Goal: Transaction & Acquisition: Purchase product/service

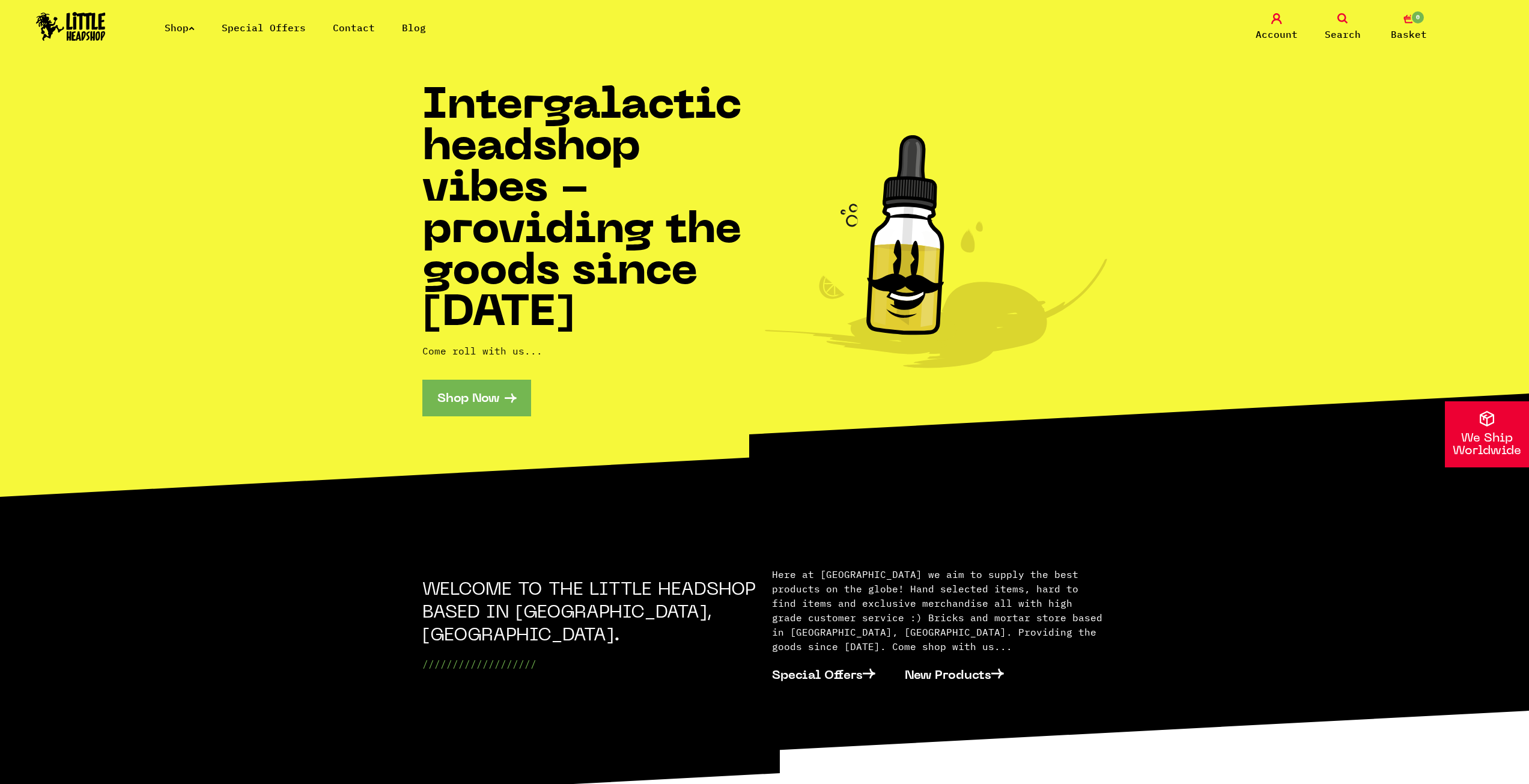
click at [1276, 29] on span "Account" at bounding box center [1276, 34] width 42 height 14
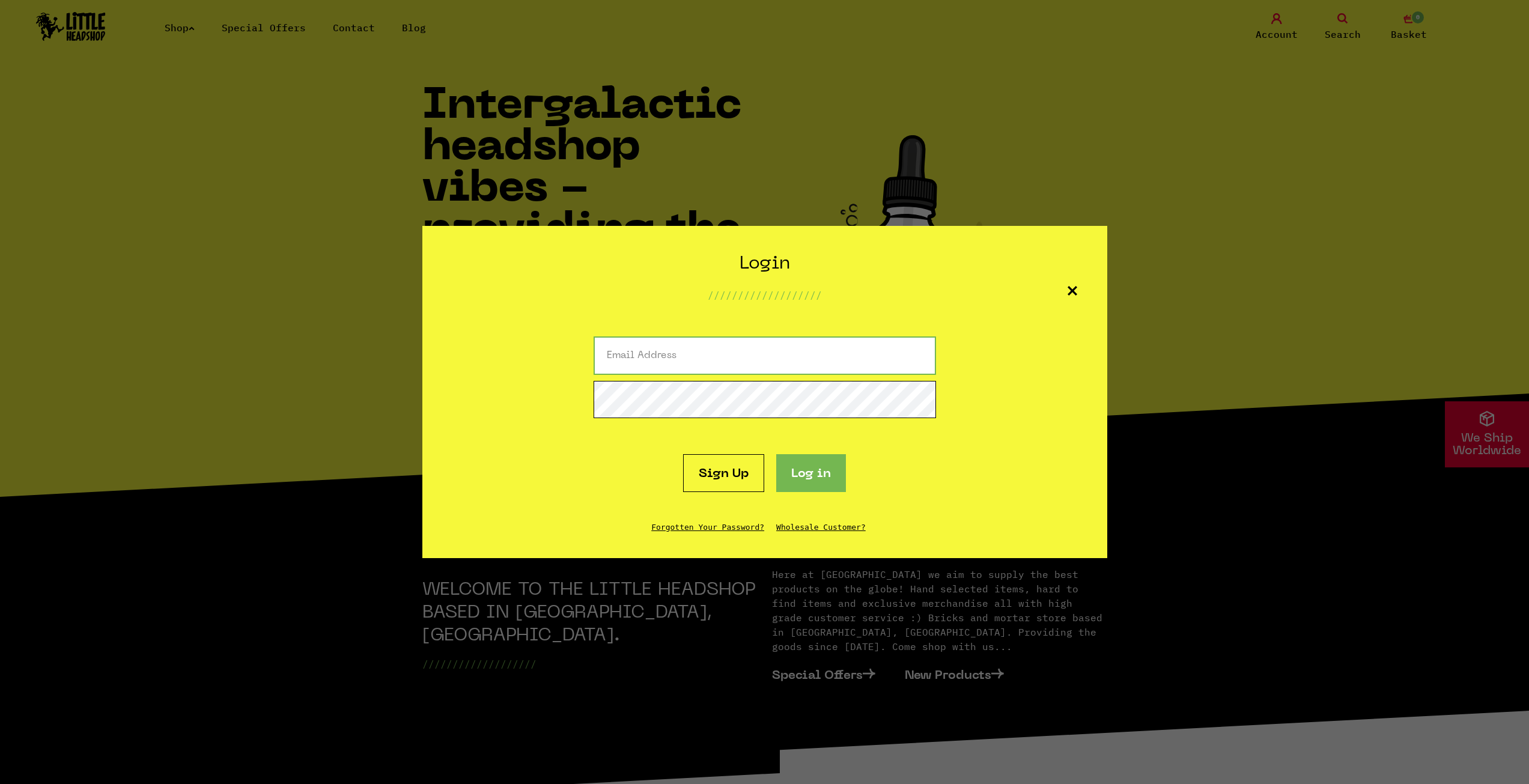
click at [649, 353] on input "email" at bounding box center [765, 355] width 342 height 38
type input "[EMAIL_ADDRESS][DOMAIN_NAME]"
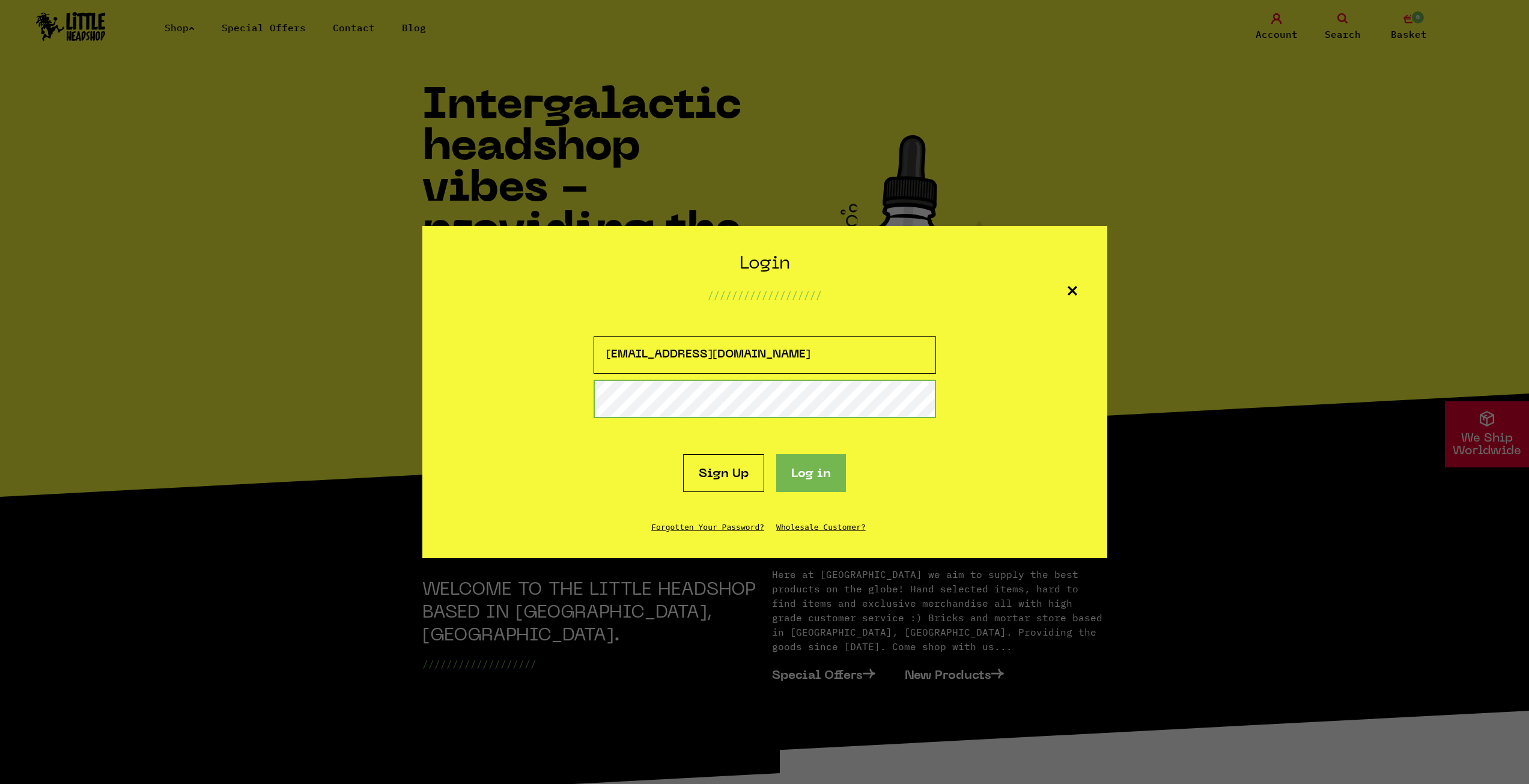
click at [776, 454] on button "Log in" at bounding box center [811, 473] width 70 height 38
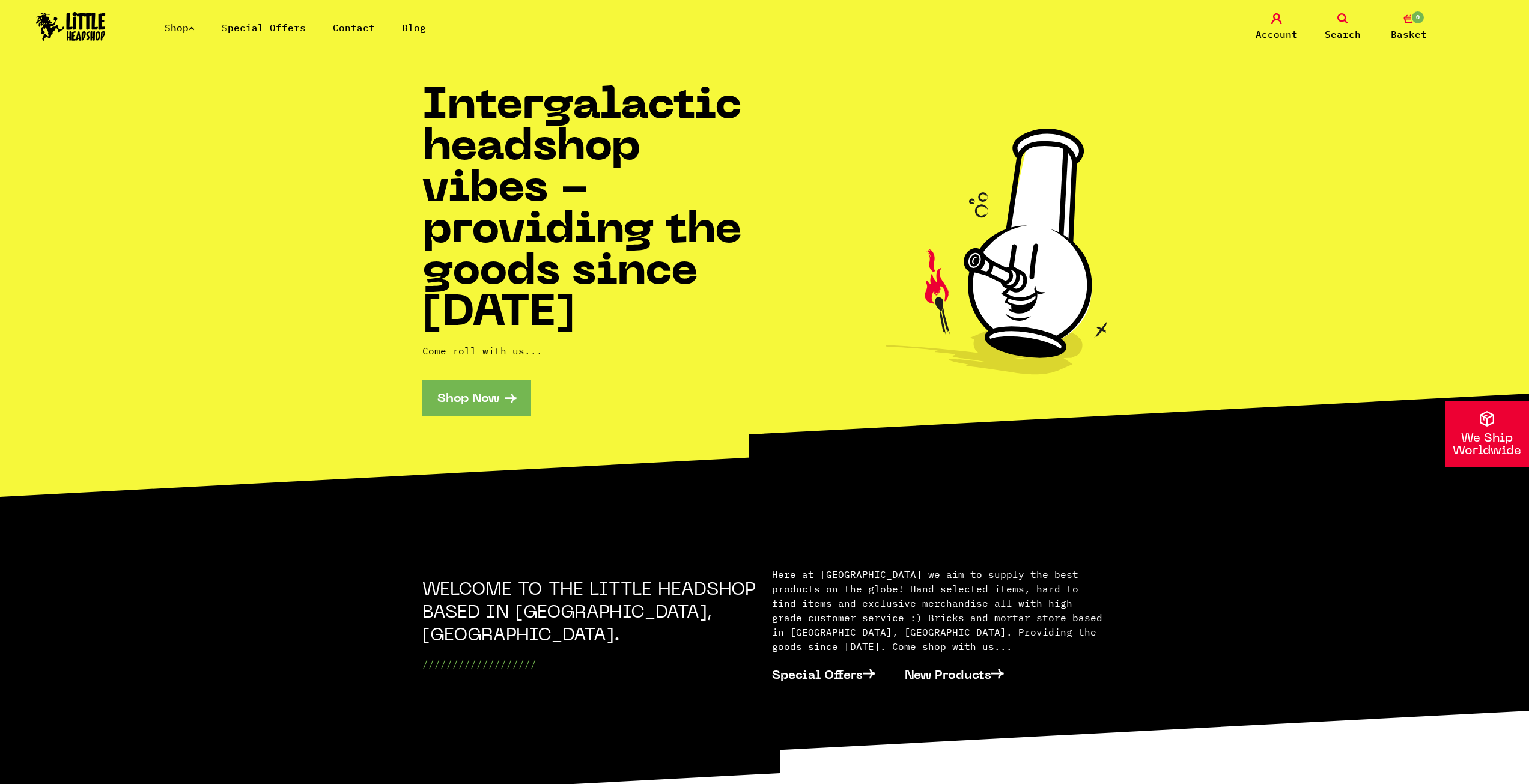
click at [1412, 25] on link "0 Basket" at bounding box center [1408, 27] width 60 height 29
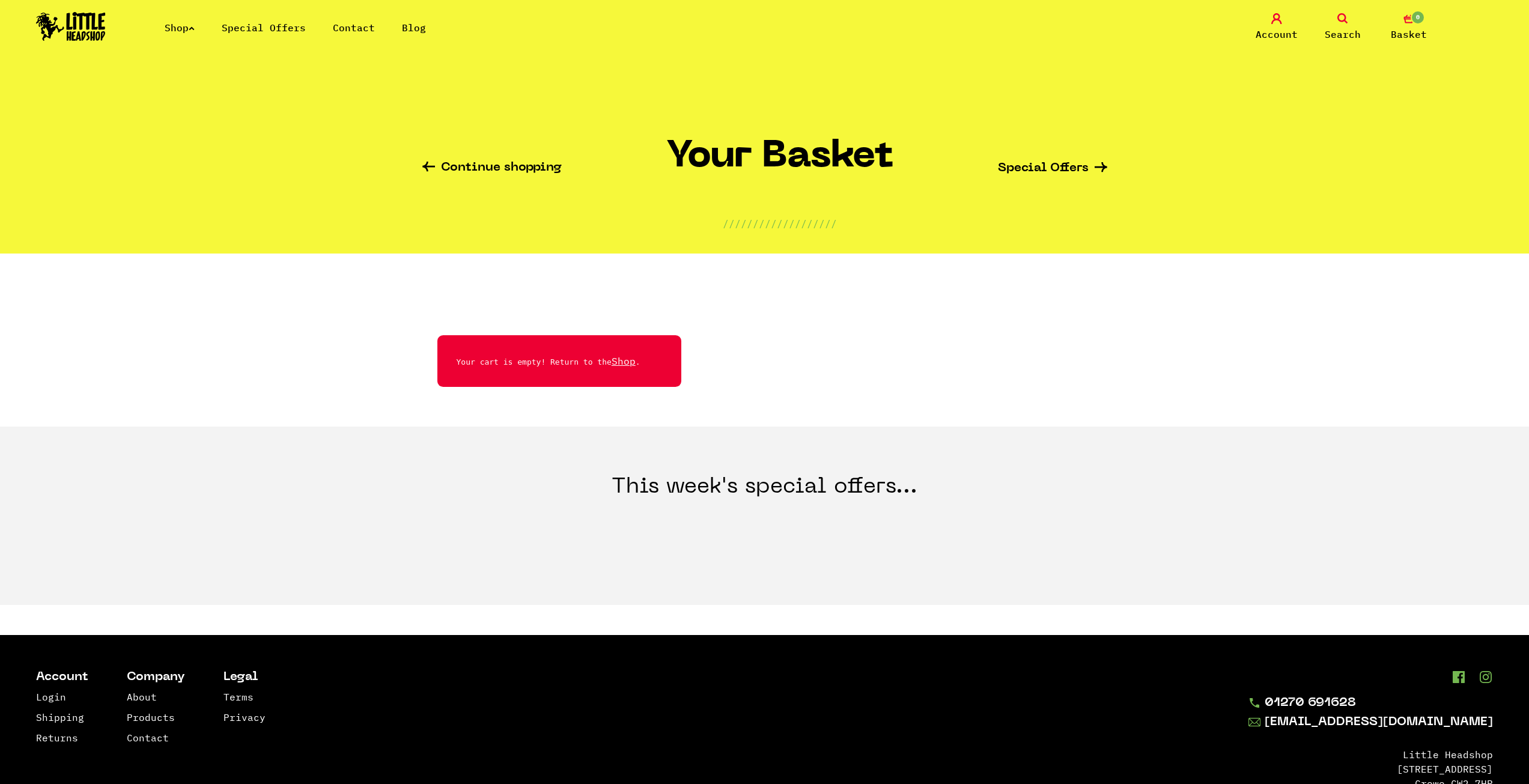
click at [189, 25] on link "Shop" at bounding box center [180, 27] width 30 height 12
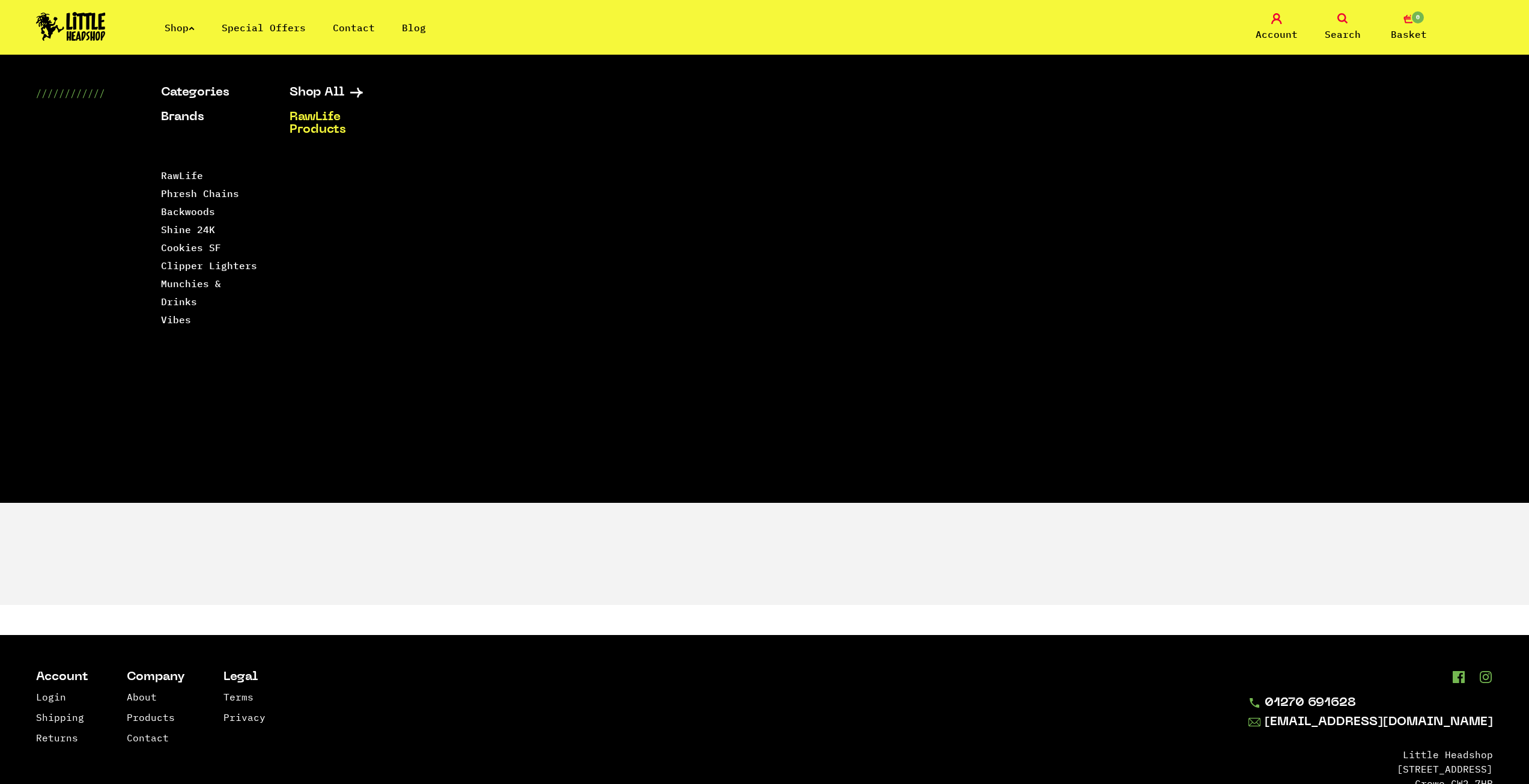
click at [309, 125] on link "RawLife Products" at bounding box center [339, 123] width 99 height 25
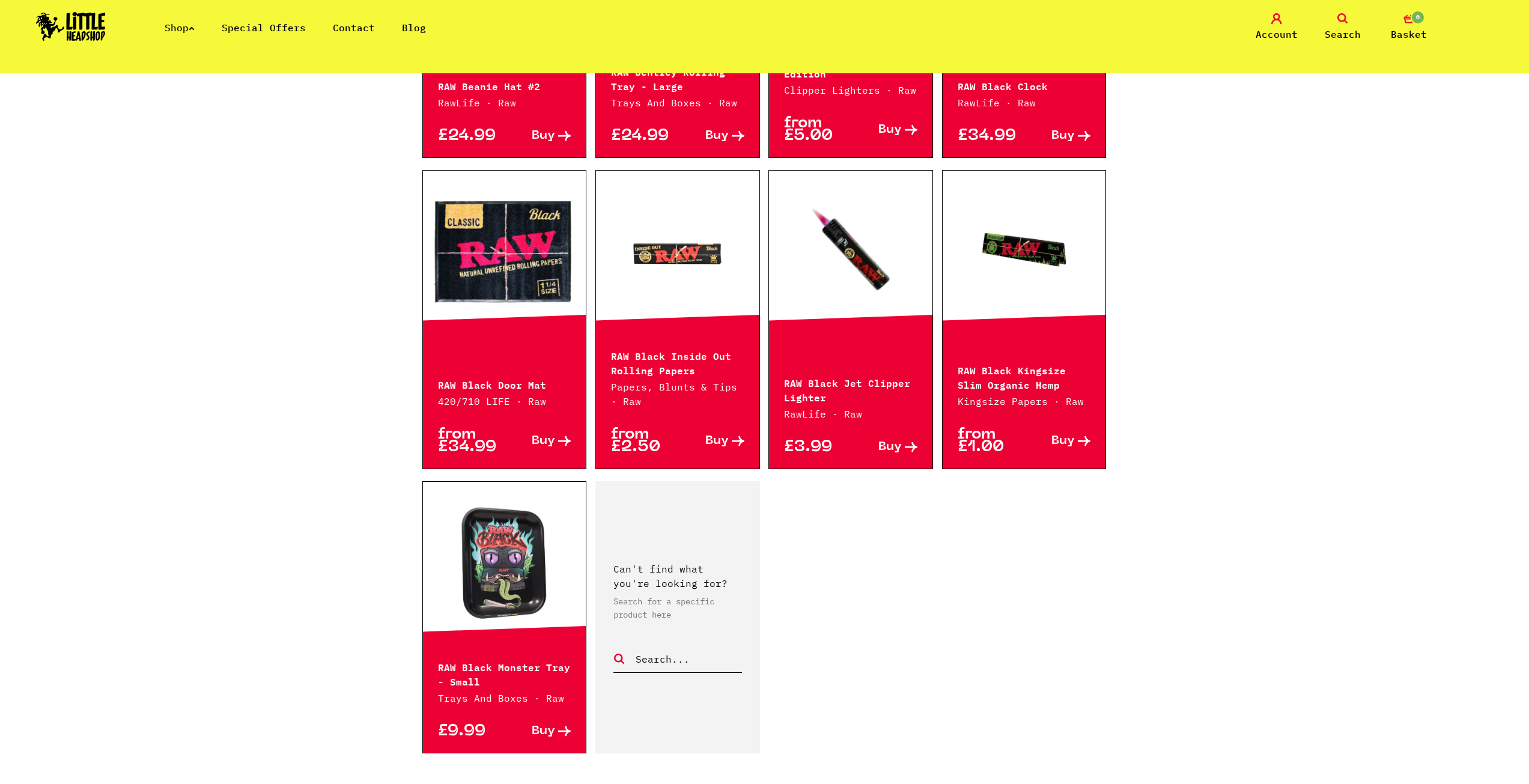
scroll to position [1442, 0]
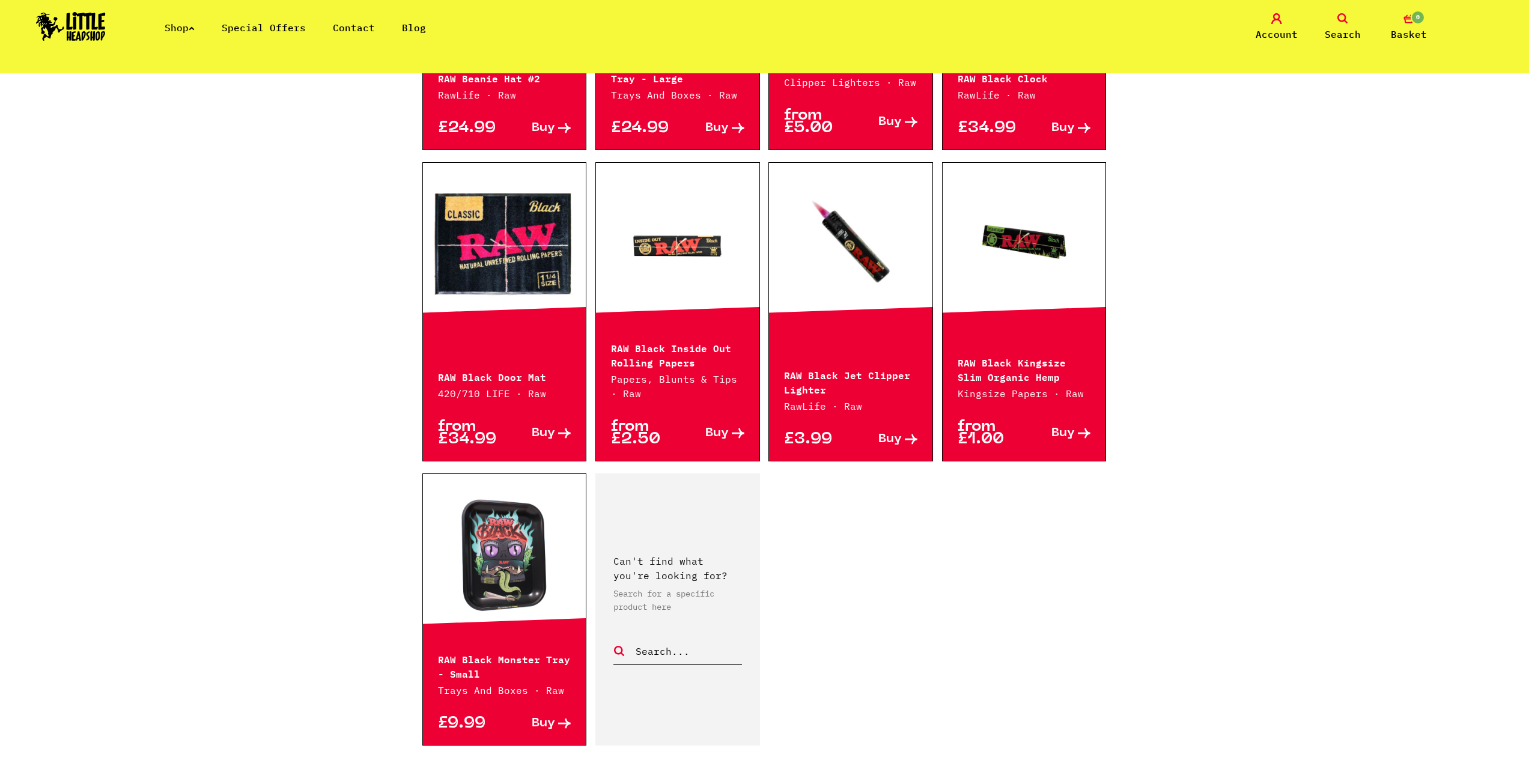
click at [659, 218] on link at bounding box center [677, 244] width 163 height 120
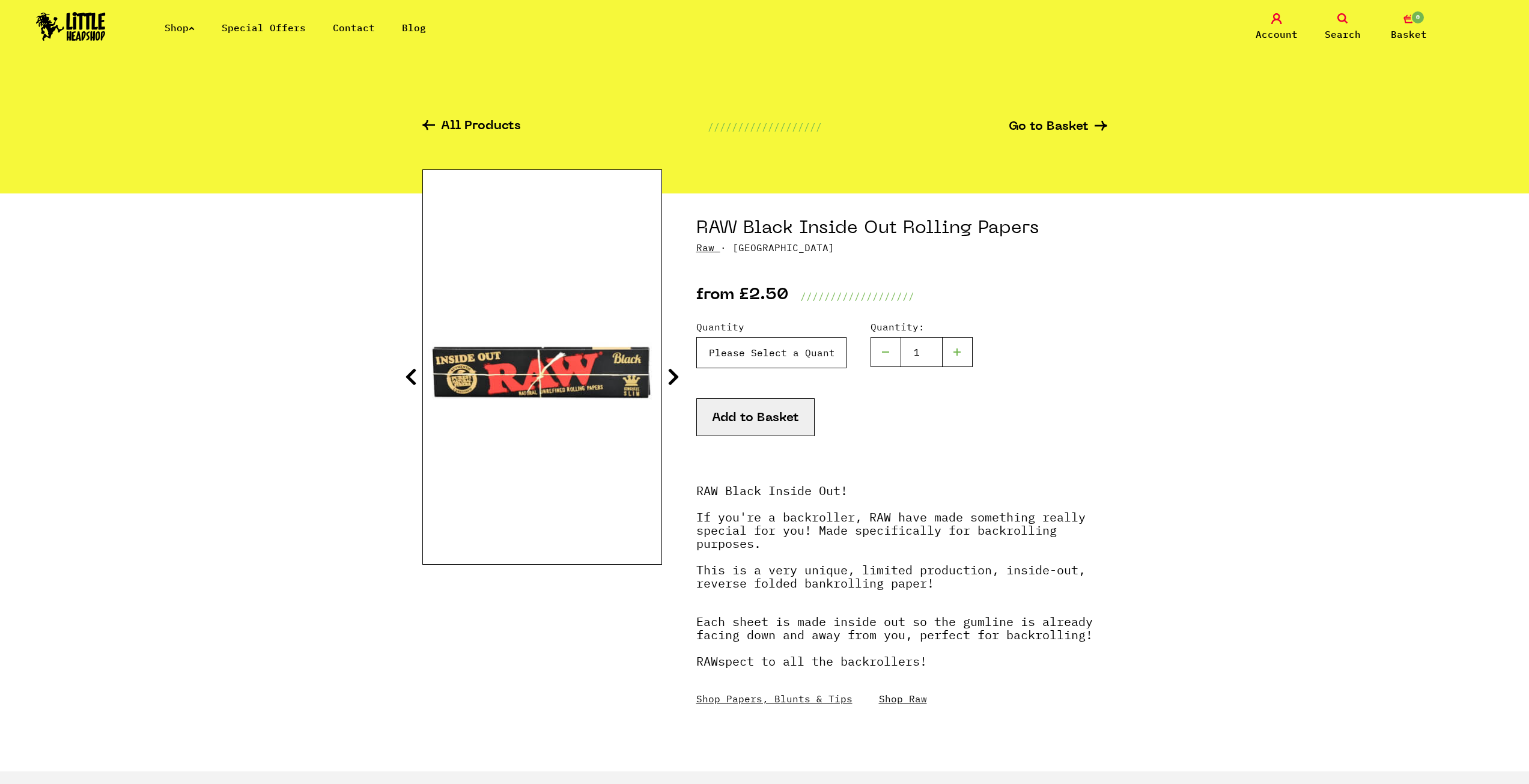
click at [806, 349] on select "Please Select a Quantity X 1 - £2.50 X 5 - £10.00 Box (50pc) - £84.99" at bounding box center [771, 352] width 150 height 31
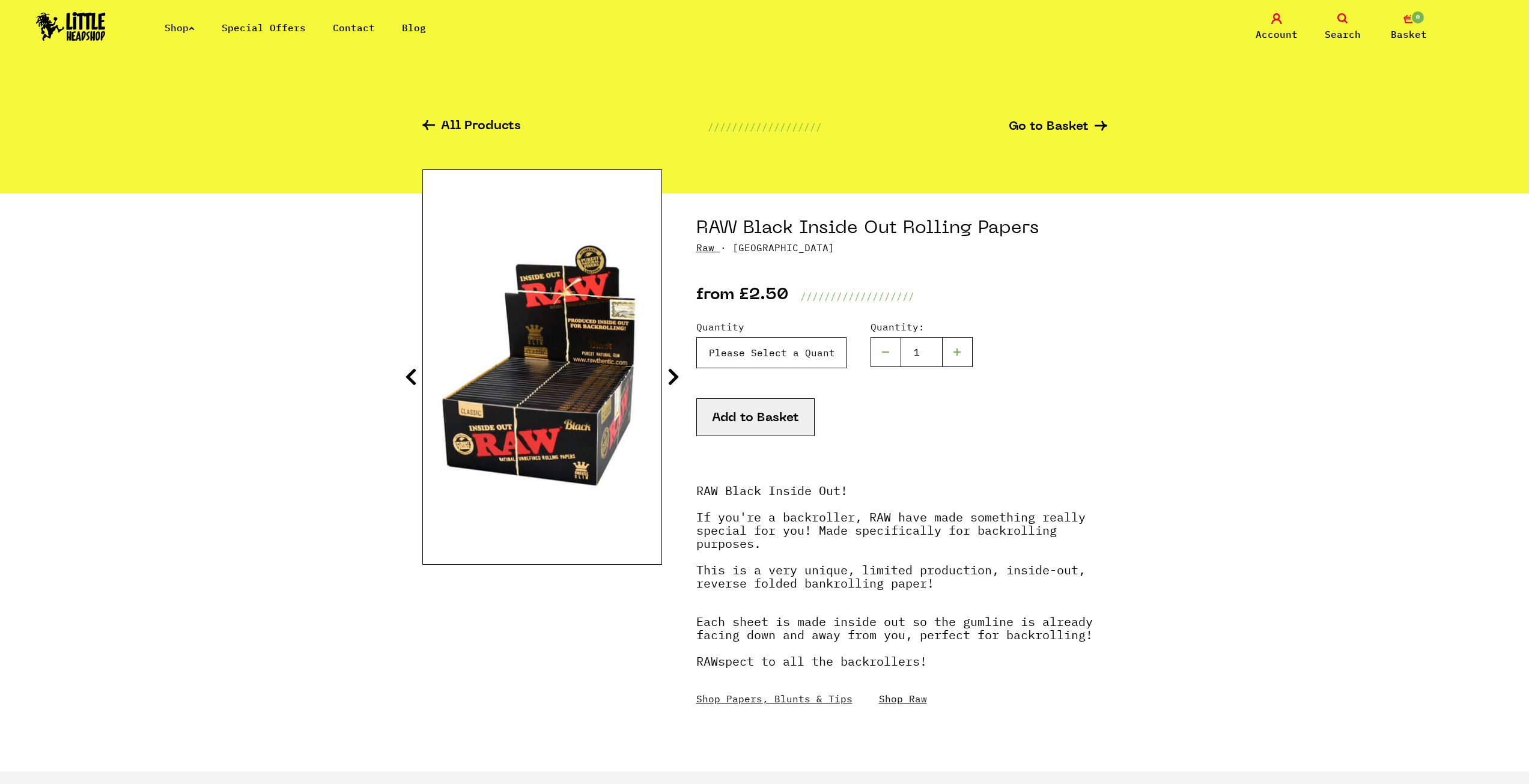
select select "844"
click at [696, 337] on select "Please Select a Quantity X 1 - £2.50 X 5 - £10.00 Box (50pc) - £84.99" at bounding box center [771, 352] width 150 height 31
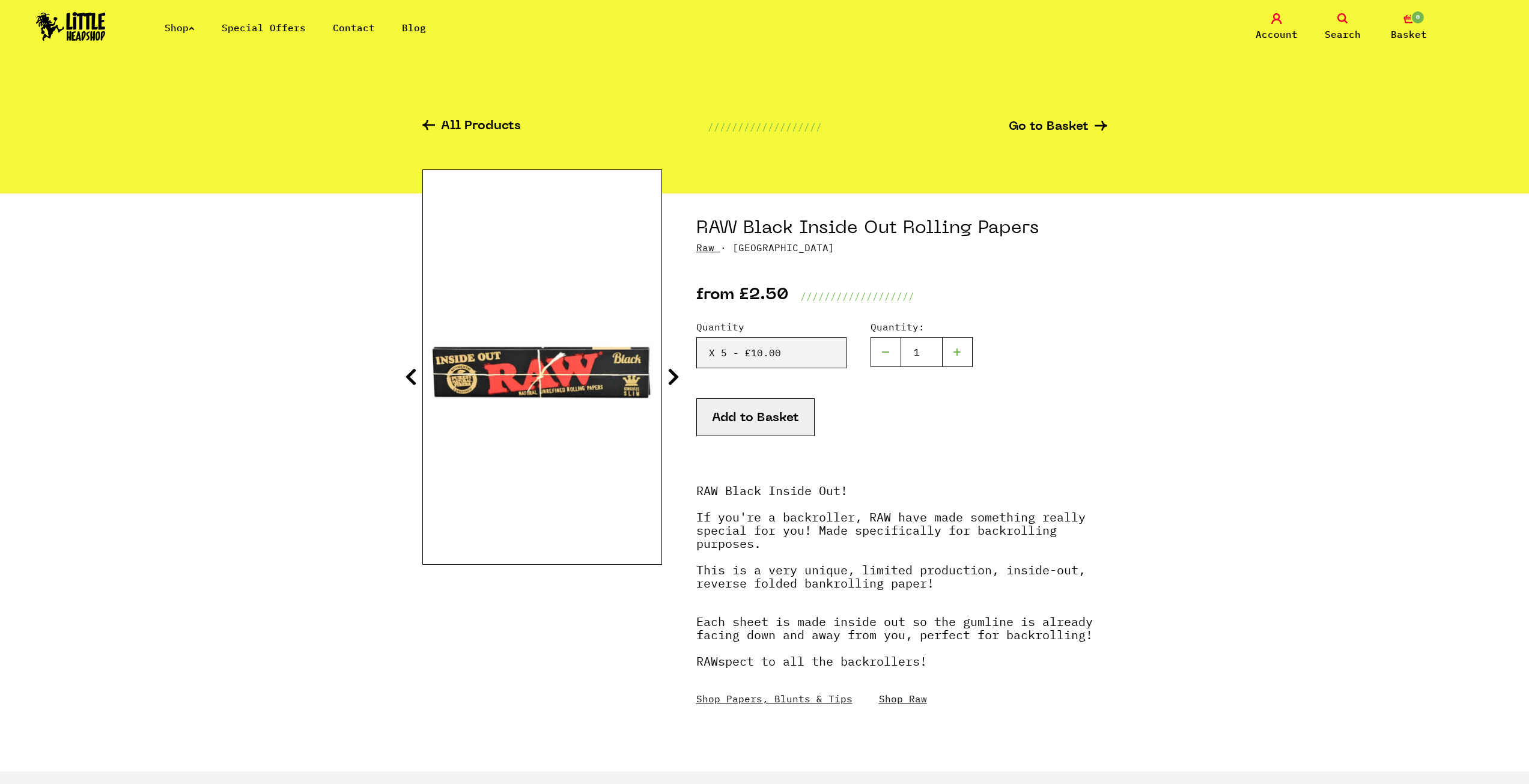
click at [759, 406] on button "Add to Basket" at bounding box center [755, 417] width 119 height 38
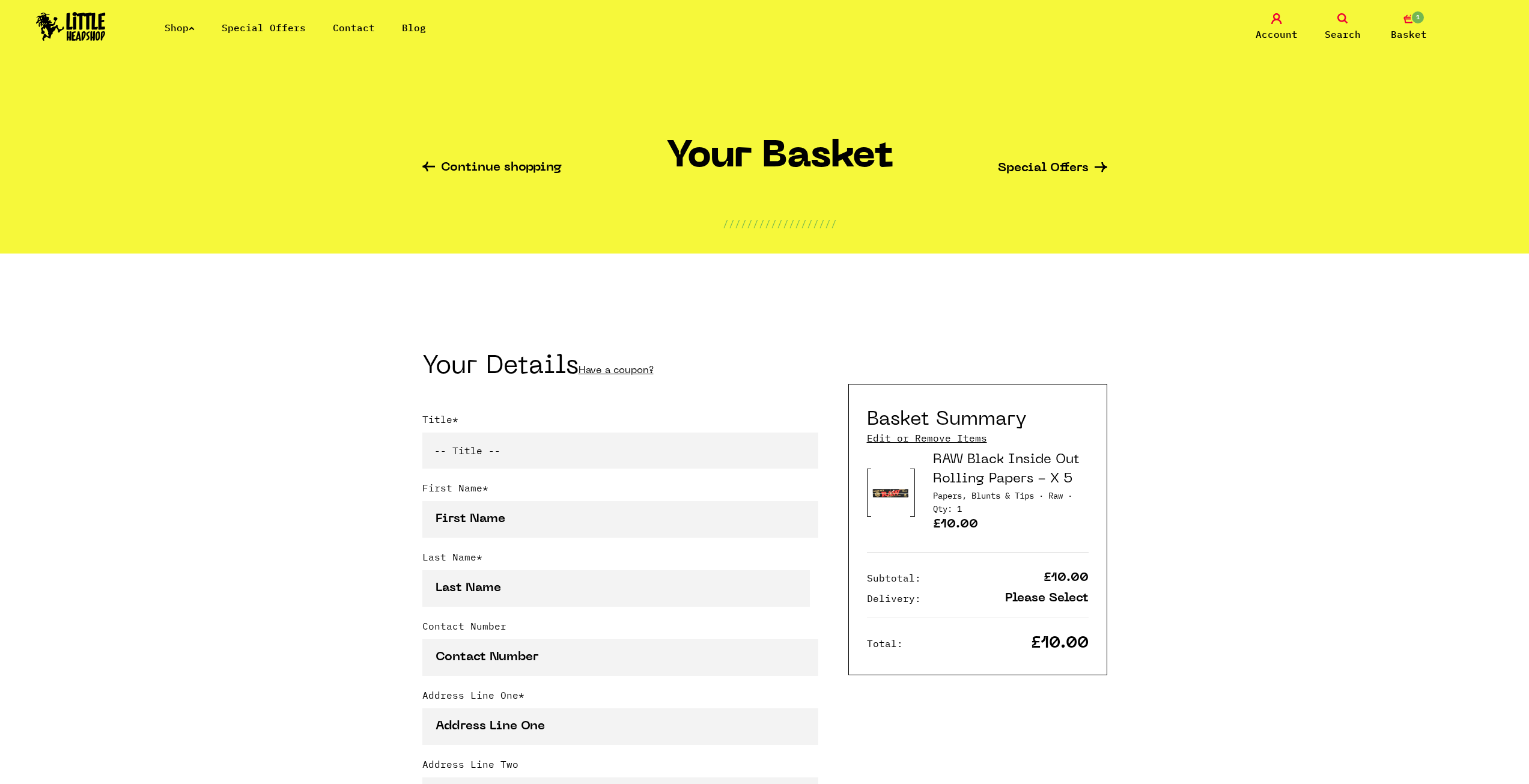
type input "[EMAIL_ADDRESS][DOMAIN_NAME]"
click at [1342, 21] on icon at bounding box center [1342, 18] width 11 height 11
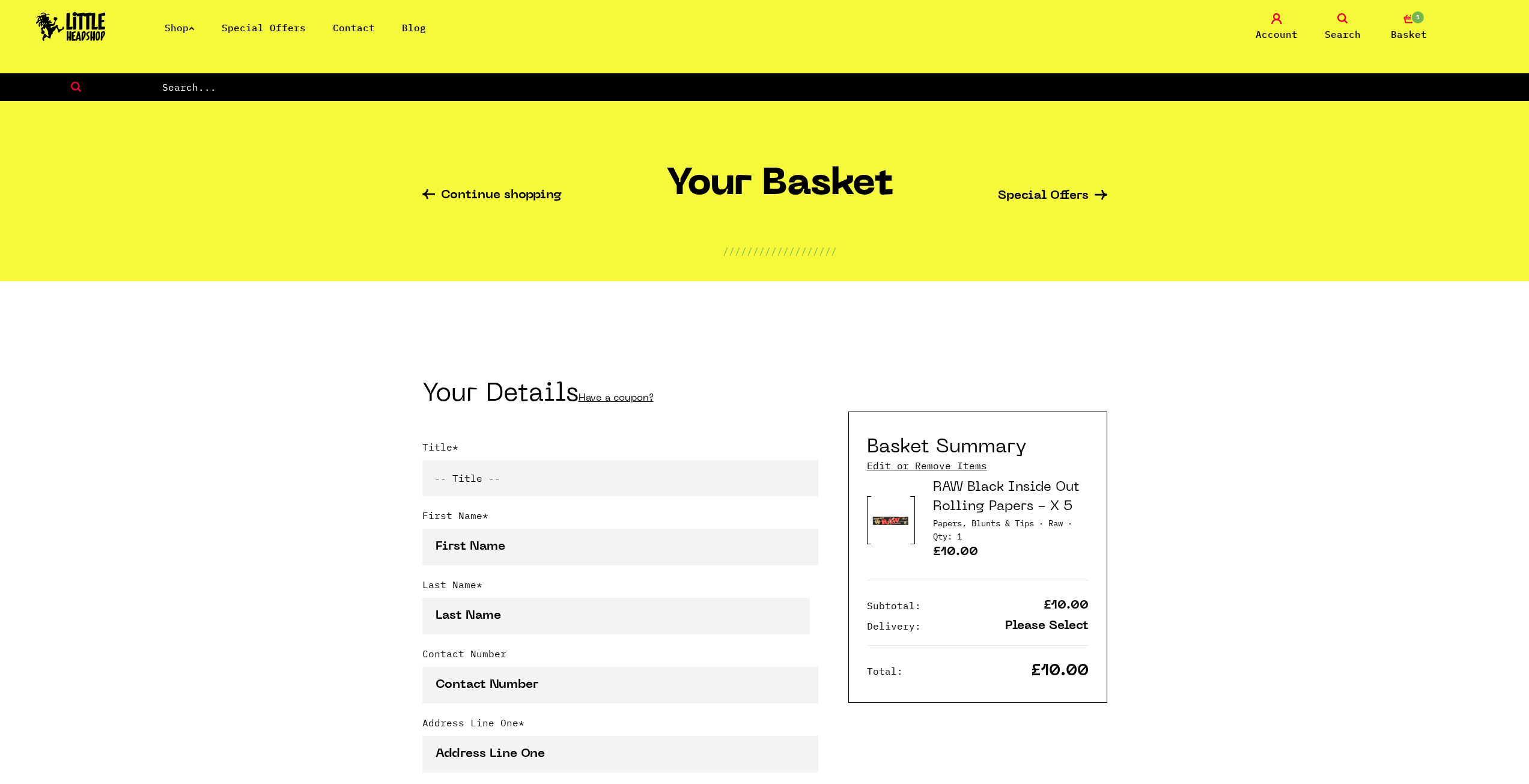
click at [212, 95] on input "text" at bounding box center [845, 87] width 1368 height 16
click at [1336, 17] on link "Search" at bounding box center [1342, 27] width 60 height 29
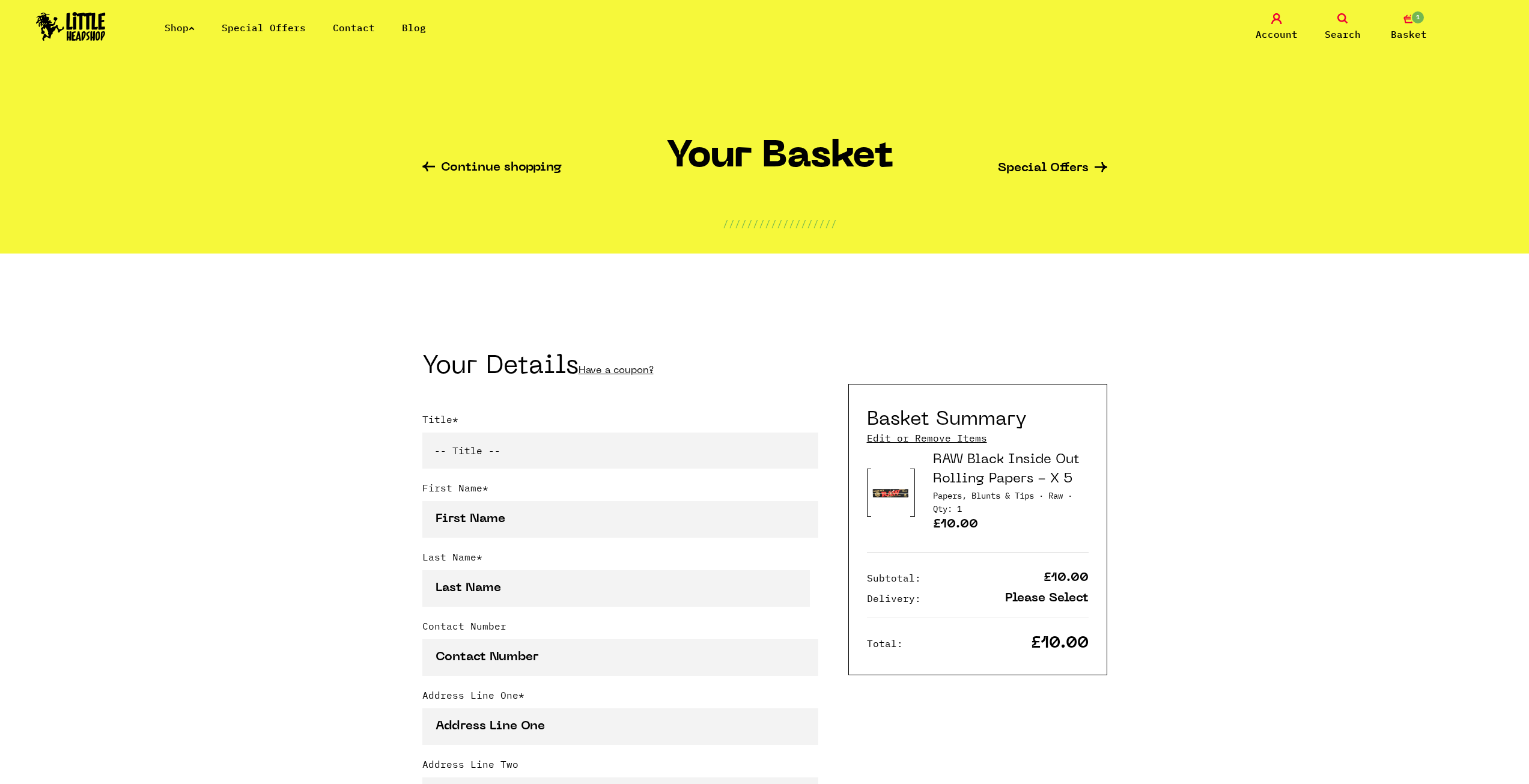
click at [1339, 23] on icon at bounding box center [1342, 18] width 11 height 11
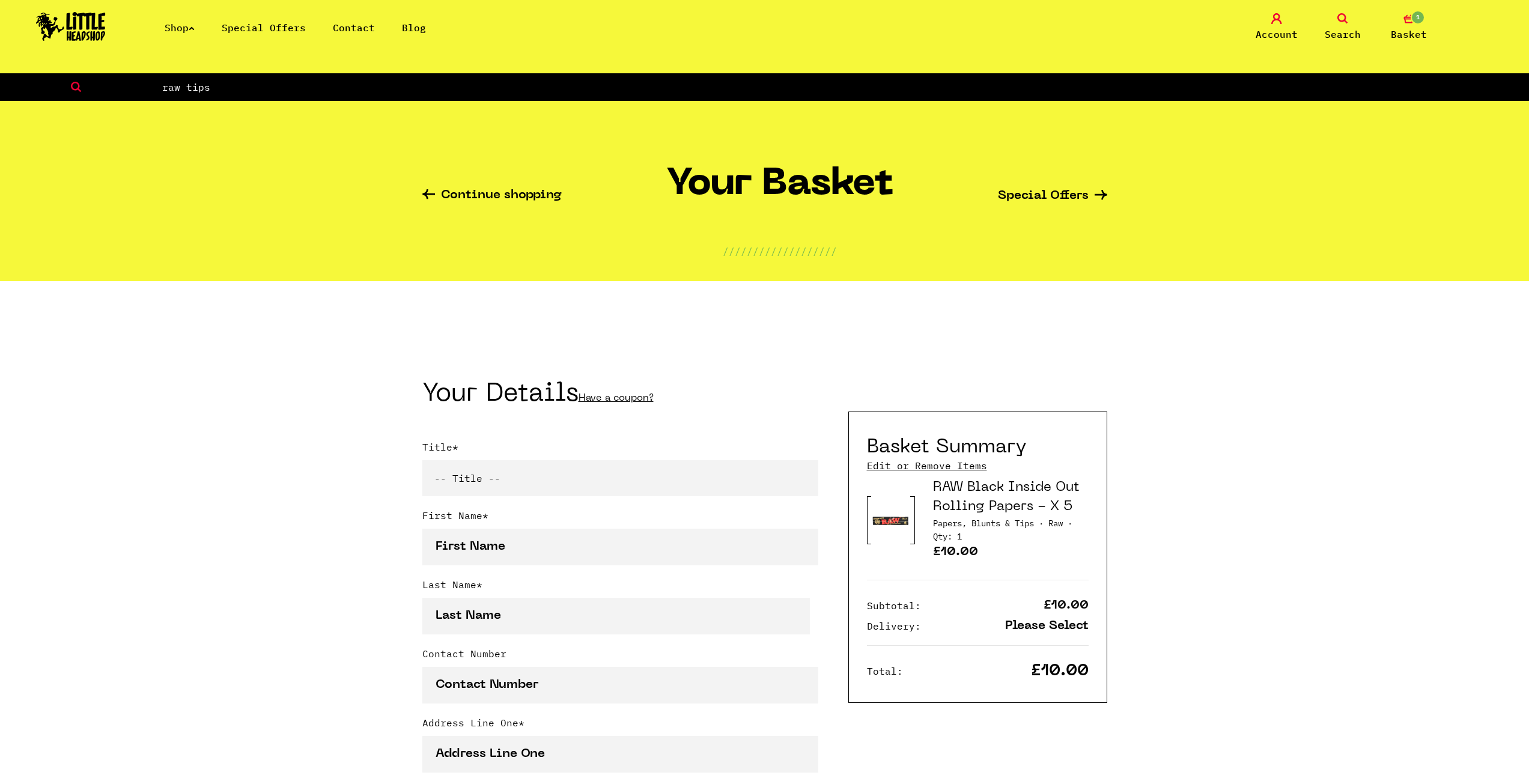
click at [247, 85] on input "raw tips" at bounding box center [845, 87] width 1368 height 16
drag, startPoint x: 185, startPoint y: 87, endPoint x: 130, endPoint y: 84, distance: 55.1
click at [130, 84] on form "raw tips" at bounding box center [764, 87] width 1529 height 28
type input "gummed tips"
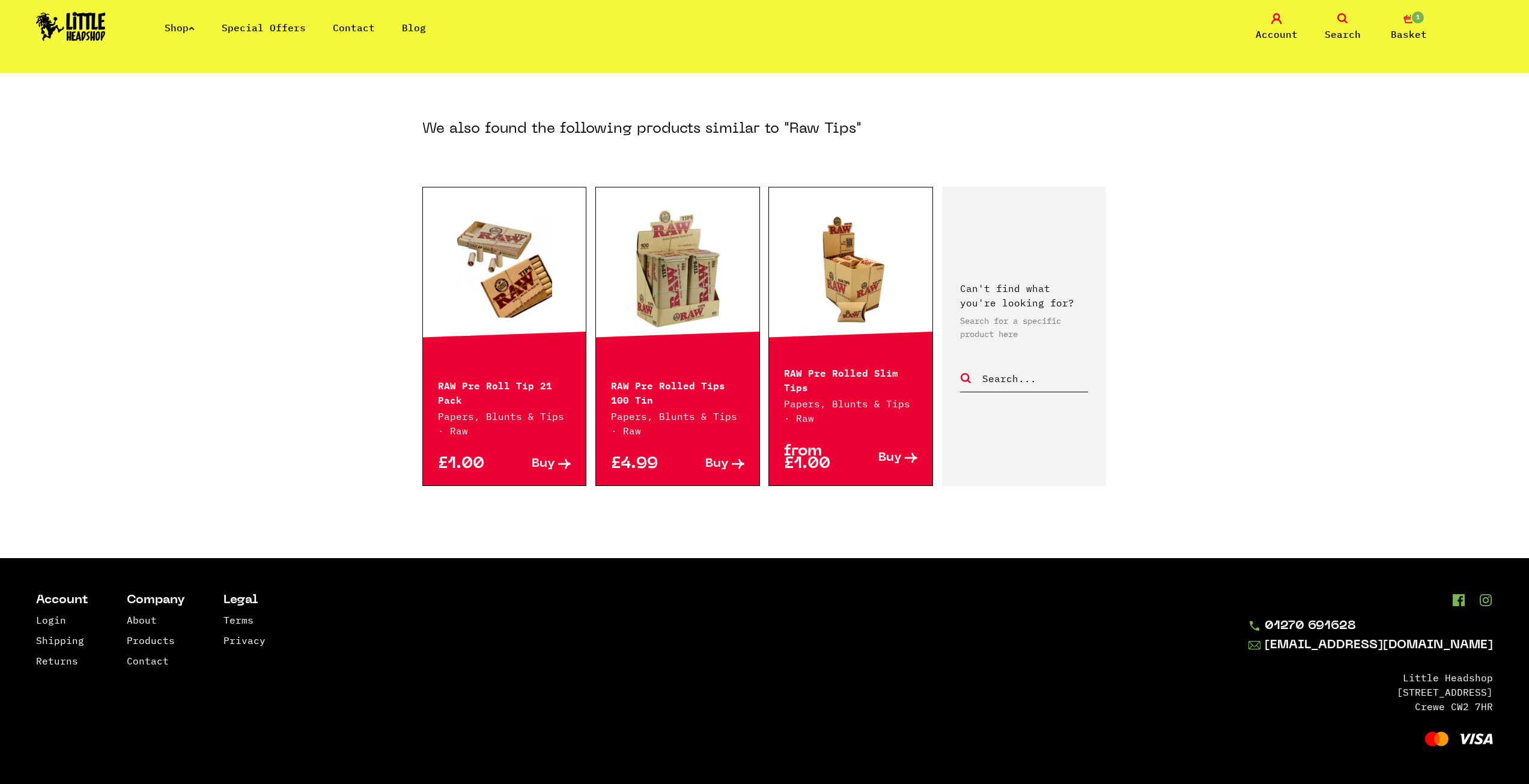
scroll to position [34, 0]
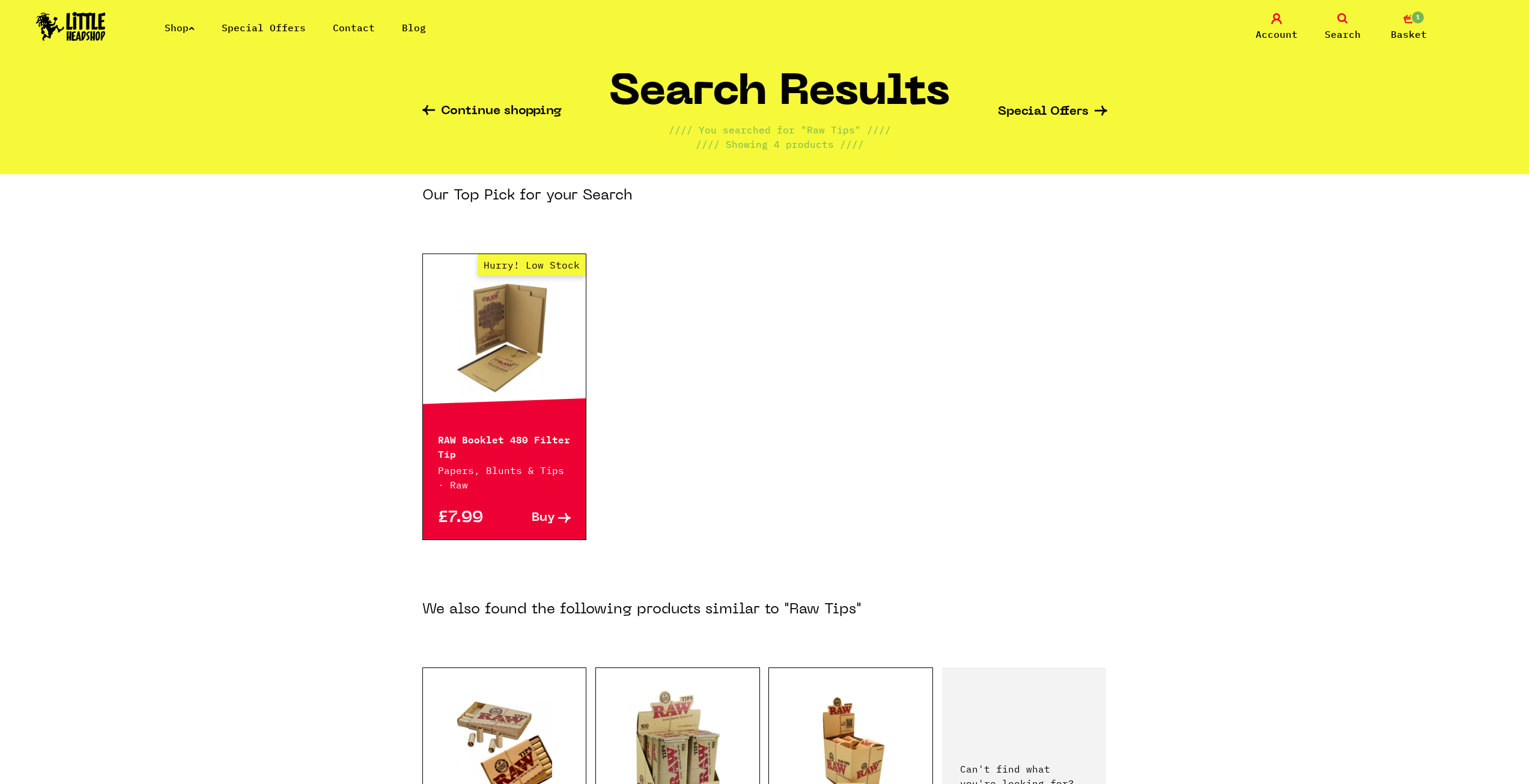
click at [1334, 13] on link "Search" at bounding box center [1342, 27] width 60 height 29
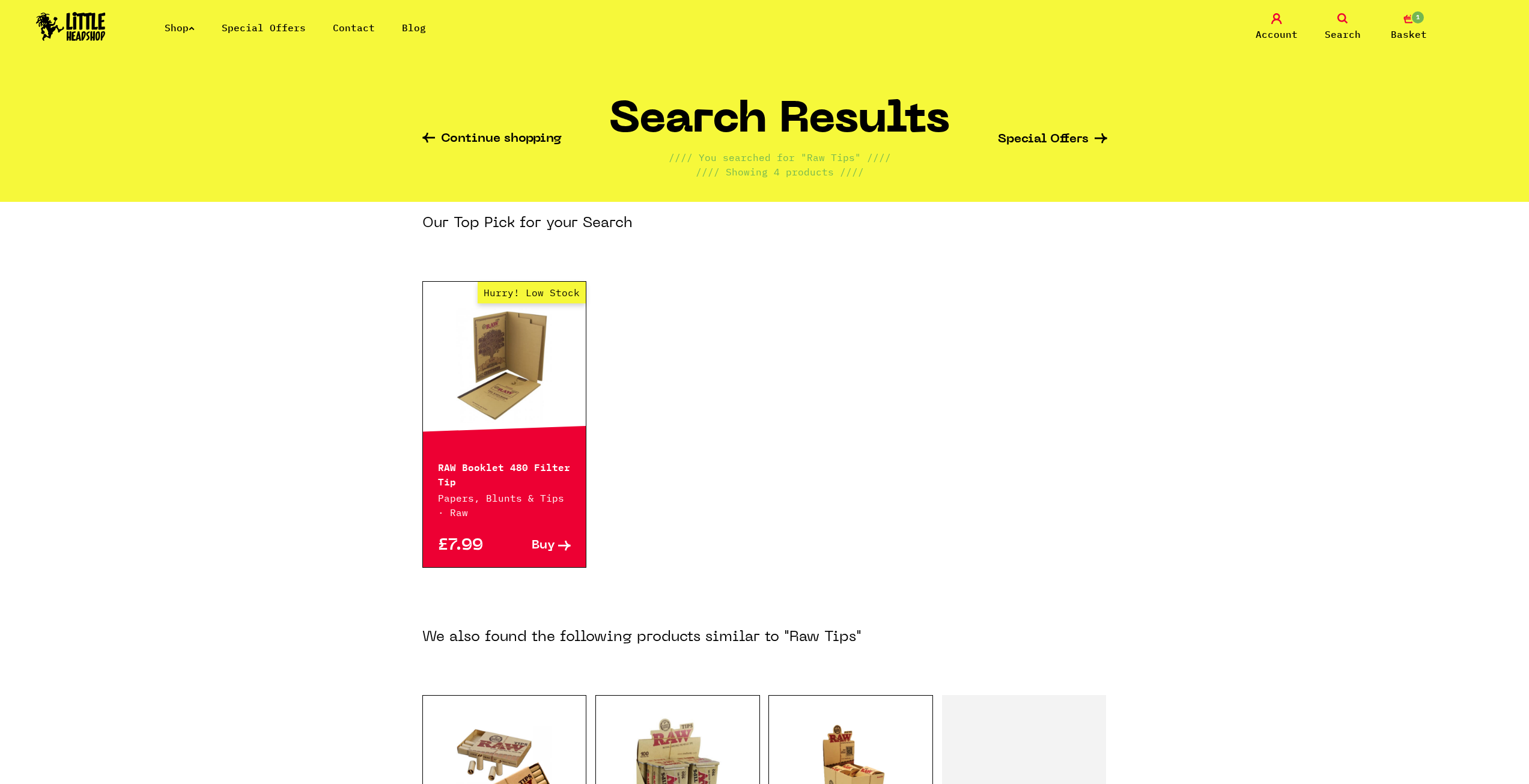
click at [1348, 19] on icon at bounding box center [1342, 18] width 11 height 11
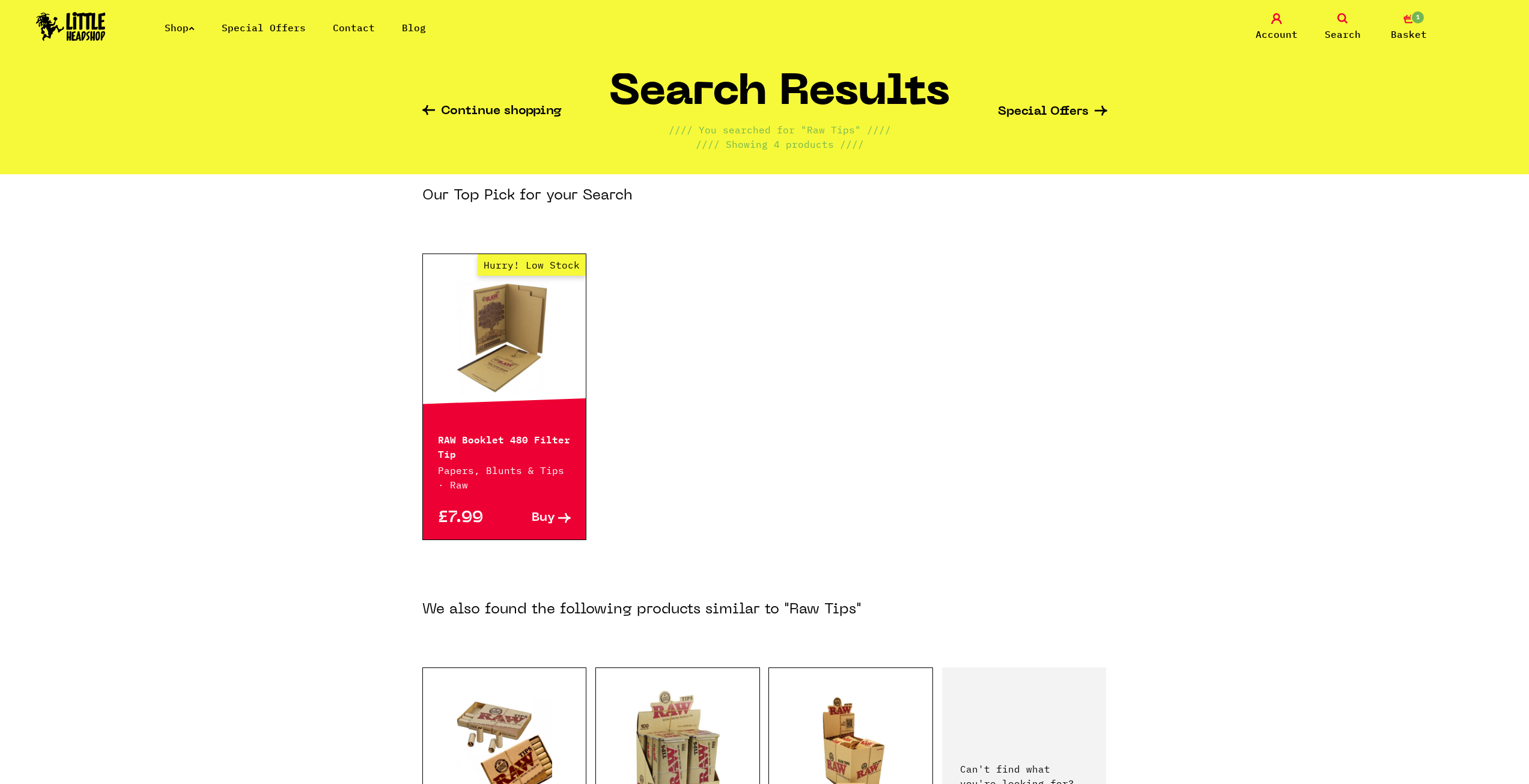
click at [1335, 27] on link "Search" at bounding box center [1342, 27] width 60 height 29
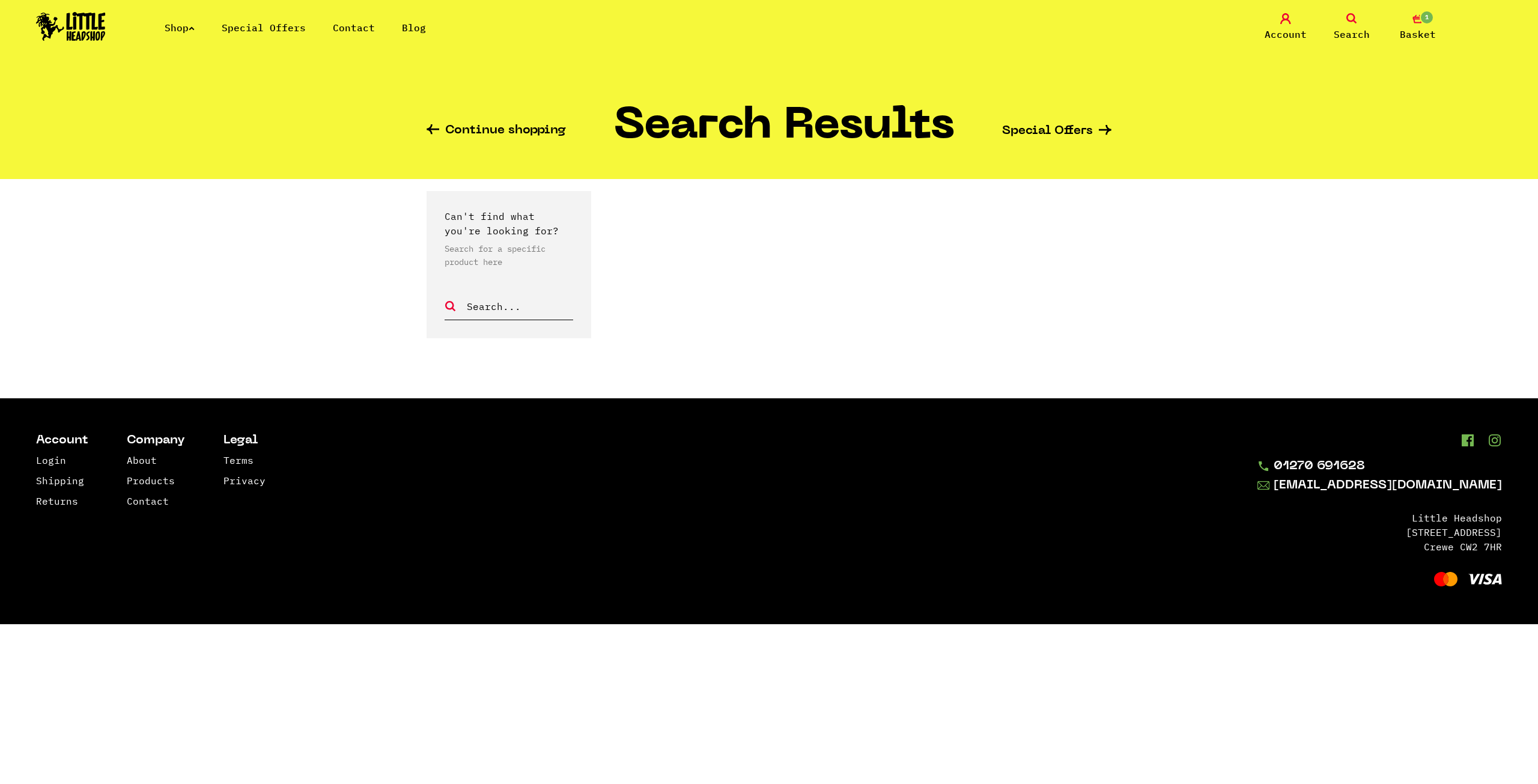
click at [1354, 23] on icon at bounding box center [1351, 18] width 11 height 11
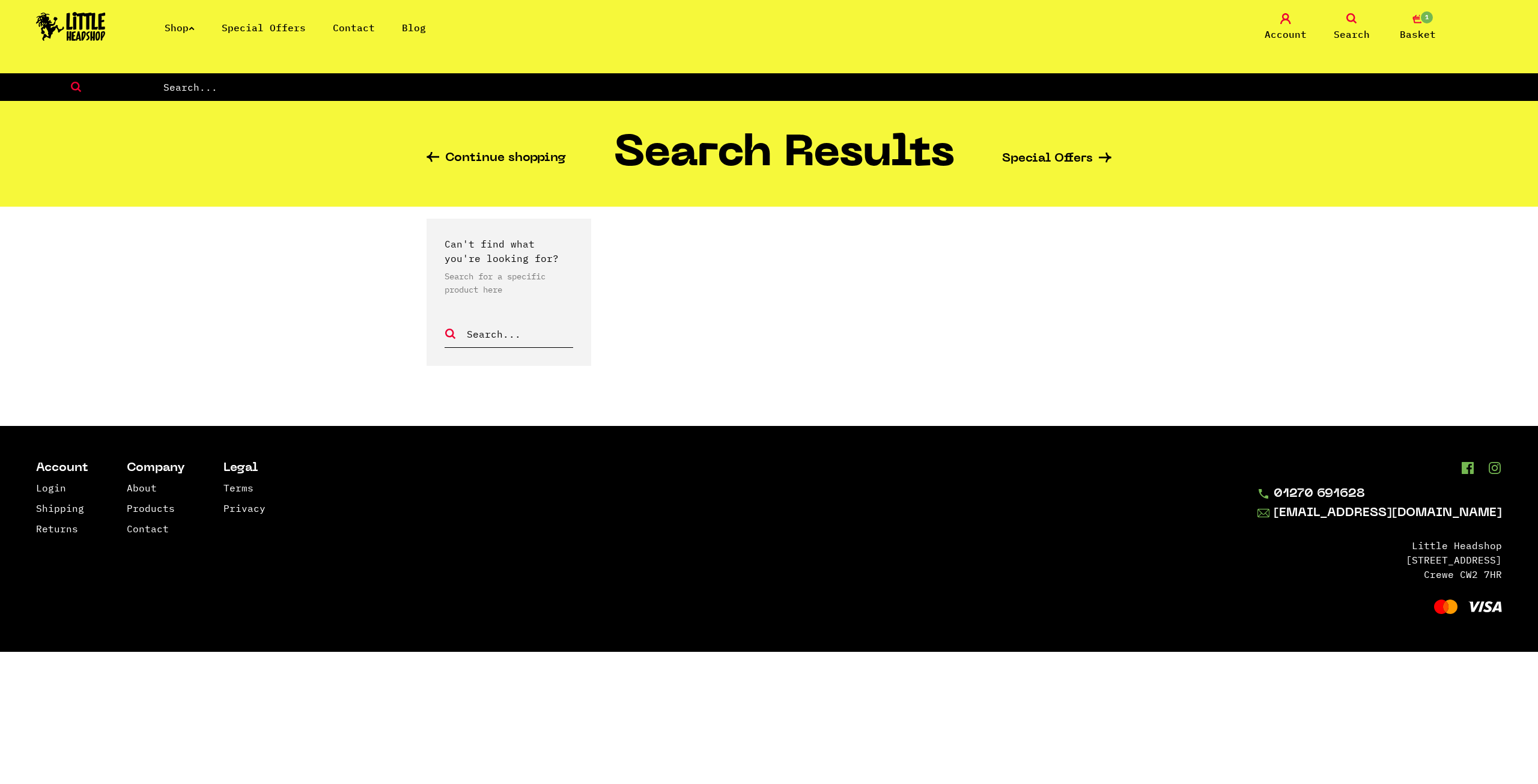
click at [215, 89] on input "text" at bounding box center [850, 87] width 1376 height 16
type input "perforated"
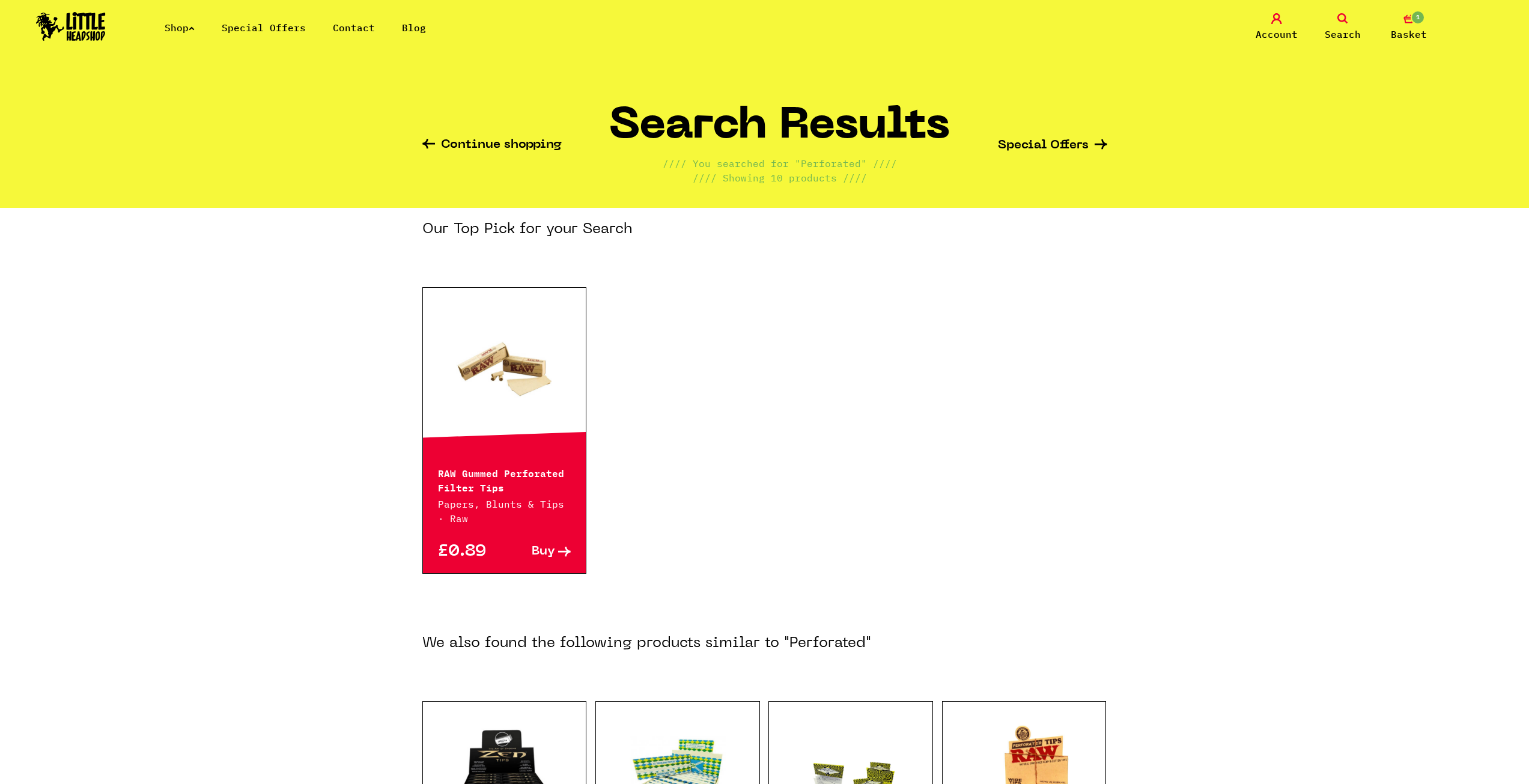
click at [534, 476] on p "RAW Gummed Perforated Filter Tips" at bounding box center [505, 479] width 134 height 29
click at [465, 370] on link at bounding box center [505, 368] width 163 height 120
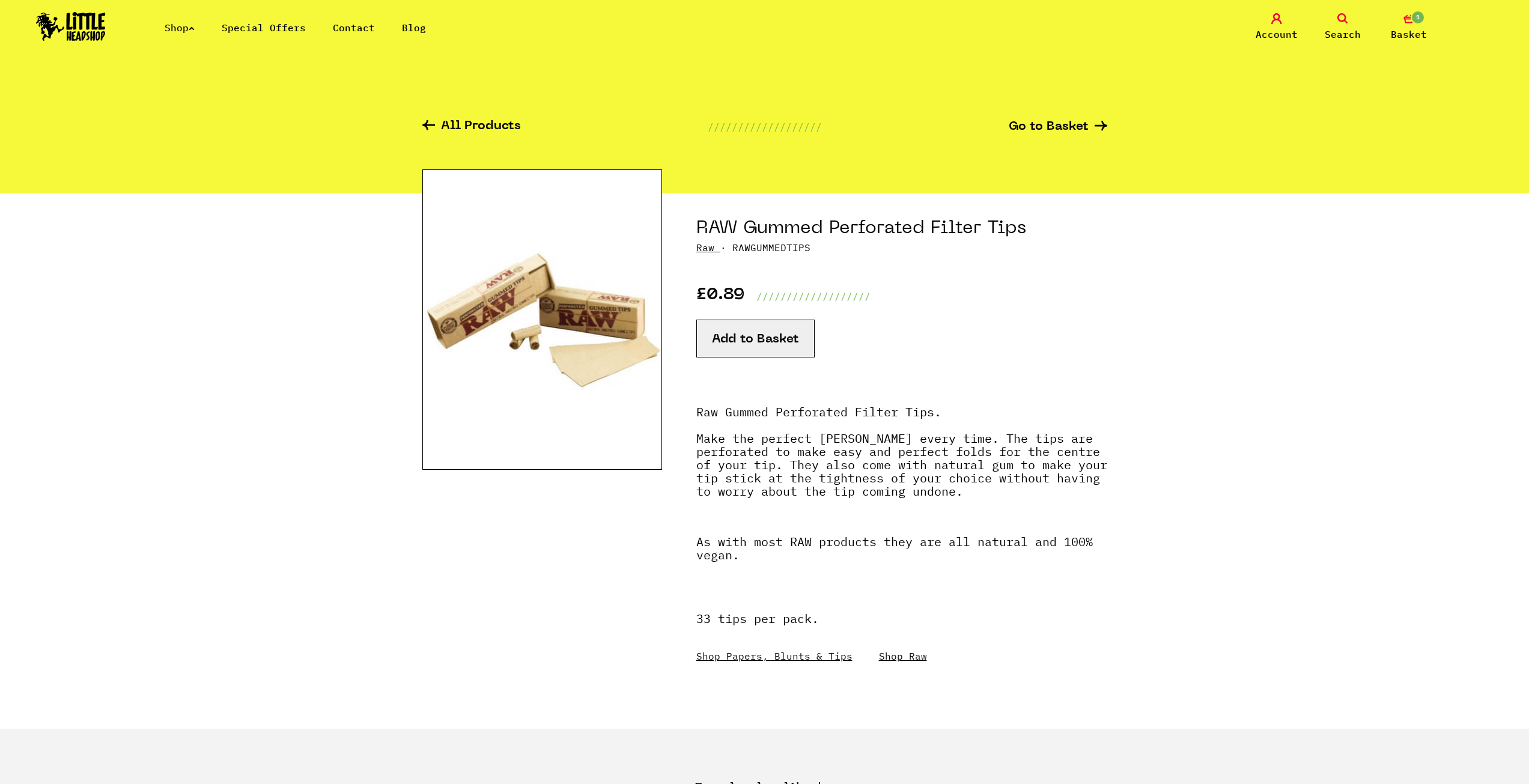
click at [743, 340] on button "Add to Basket" at bounding box center [755, 338] width 119 height 38
click at [766, 345] on button "Add to Basket" at bounding box center [755, 338] width 119 height 38
click at [778, 336] on button "Add to Basket" at bounding box center [755, 338] width 119 height 38
click at [745, 338] on button "Add to Basket" at bounding box center [755, 338] width 119 height 38
click at [754, 327] on button "Add to Basket" at bounding box center [755, 338] width 119 height 38
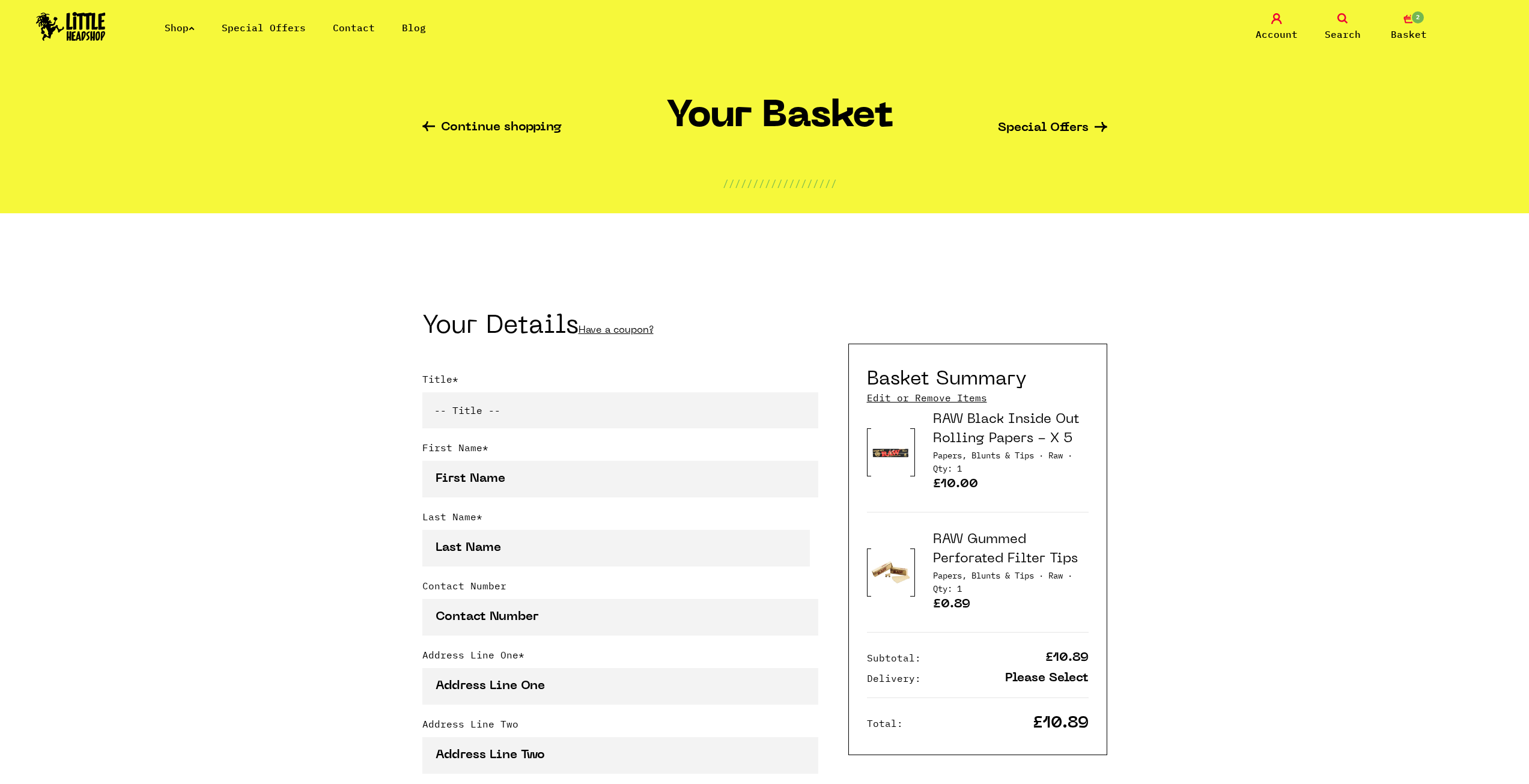
scroll to position [180, 0]
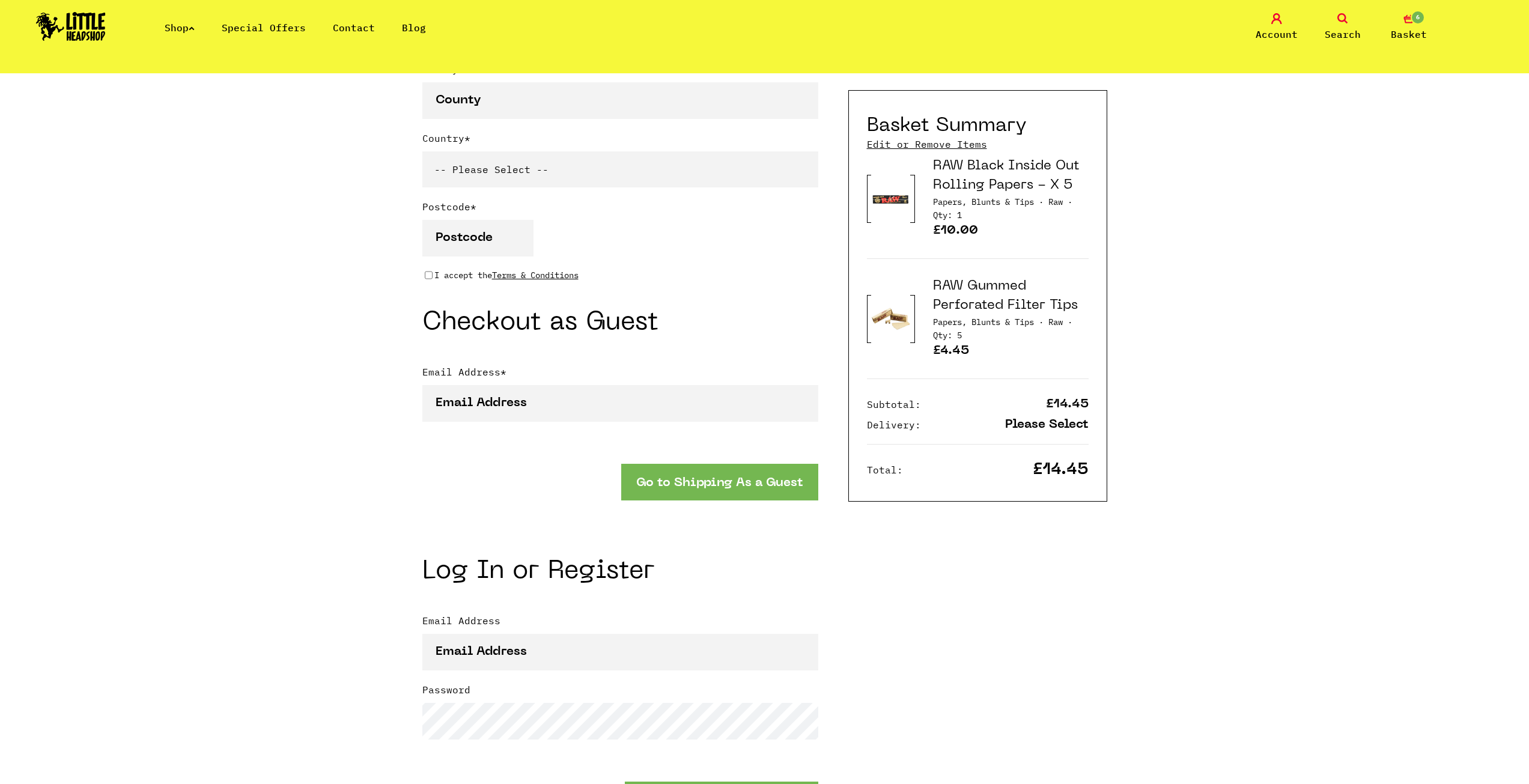
scroll to position [961, 0]
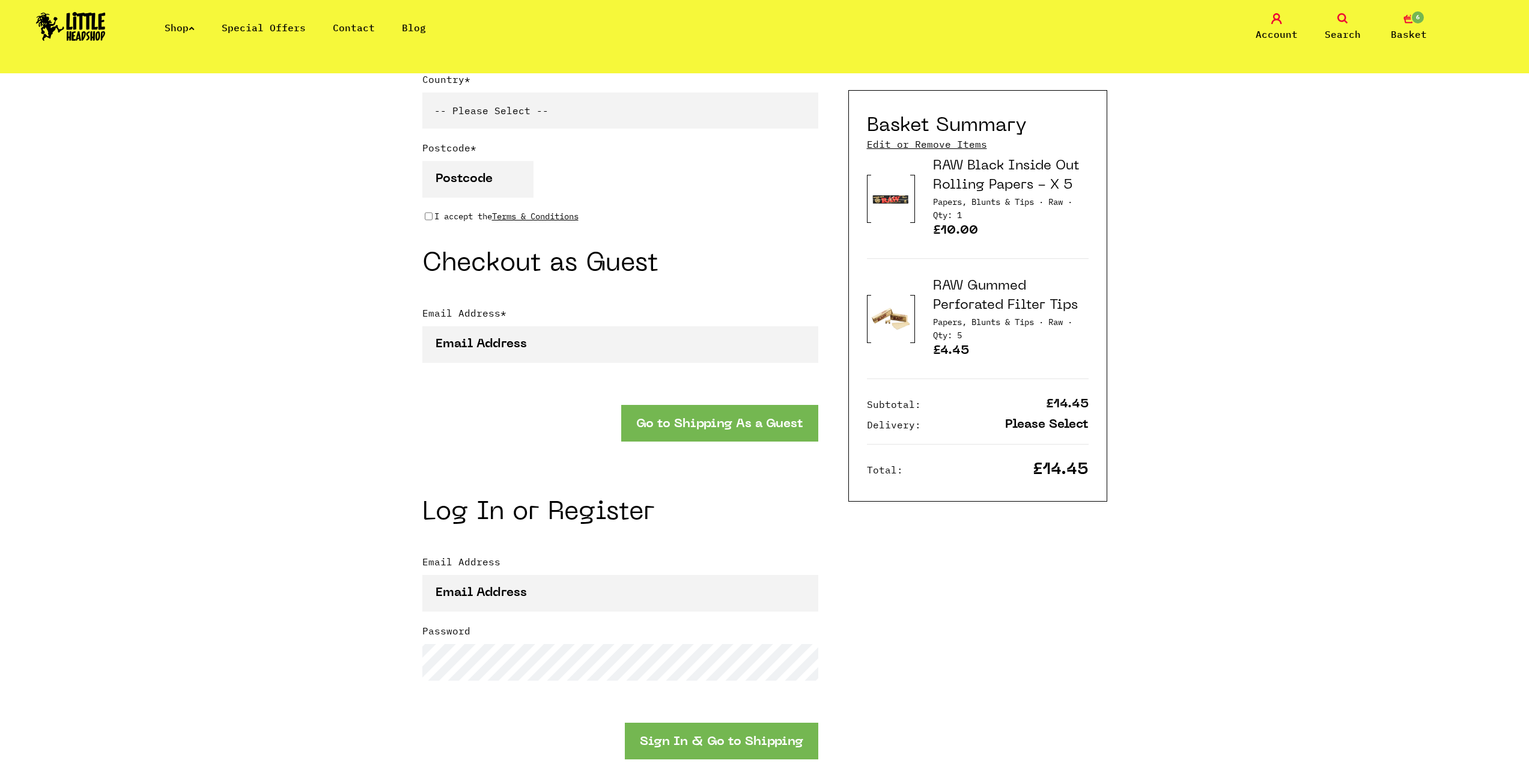
type input "[EMAIL_ADDRESS][DOMAIN_NAME]"
click at [528, 604] on input "Email Address" at bounding box center [620, 593] width 396 height 37
type input "[EMAIL_ADDRESS][DOMAIN_NAME]"
click at [733, 746] on button "Sign In & Go to Shipping" at bounding box center [721, 741] width 193 height 37
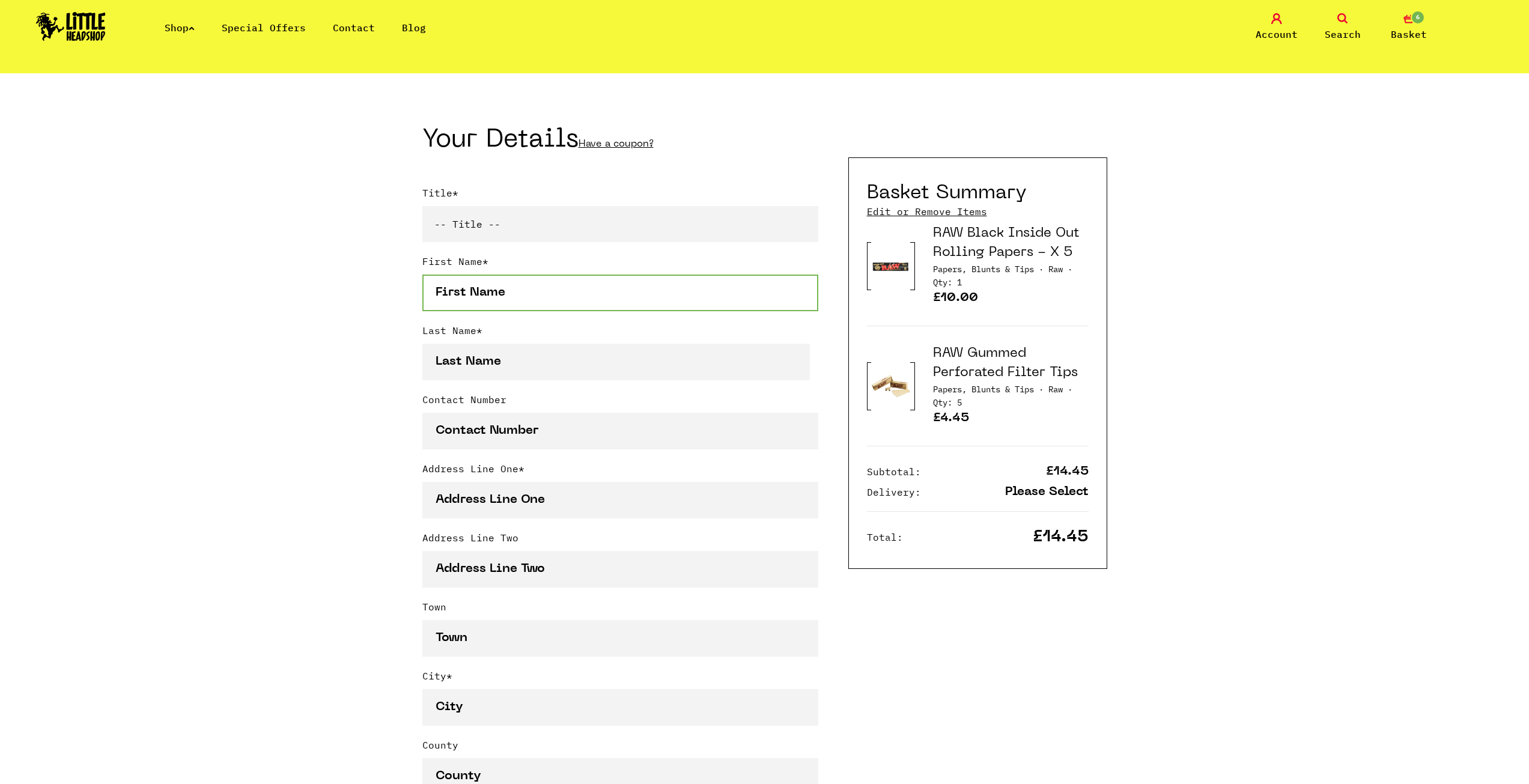
scroll to position [203, 0]
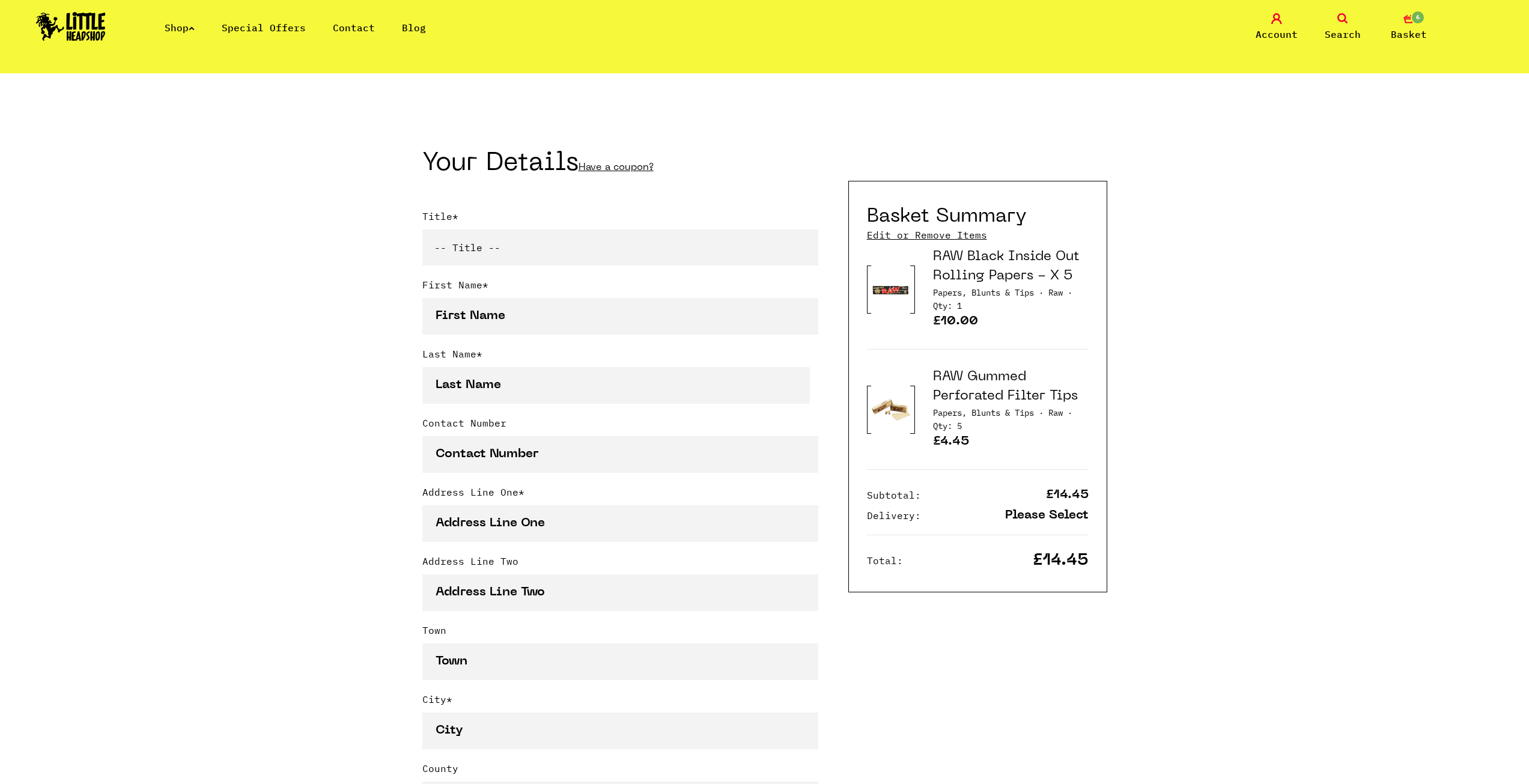
click at [481, 251] on select "-- Title -- Mr Mrs Ms Miss Dr Prof" at bounding box center [620, 248] width 396 height 36
select select "mr"
click at [423, 232] on select "-- Title -- Mr Mrs Ms Miss Dr Prof" at bounding box center [620, 248] width 396 height 36
click at [485, 304] on input "First Name *" at bounding box center [620, 316] width 396 height 37
type input "Harry"
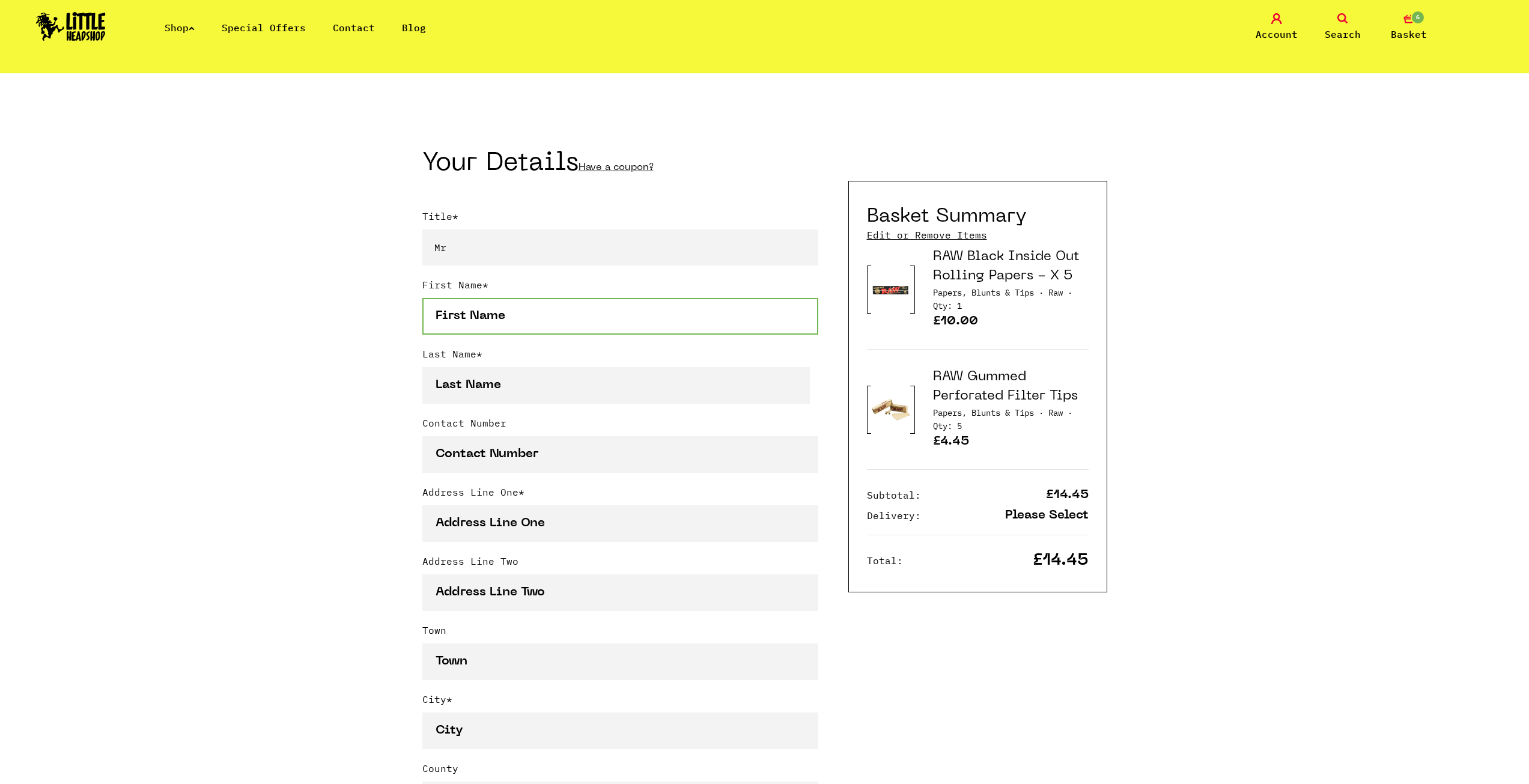
type input "Williams"
type input "07791757301"
type input "26 Birdwing Walk"
type input "Stevenage"
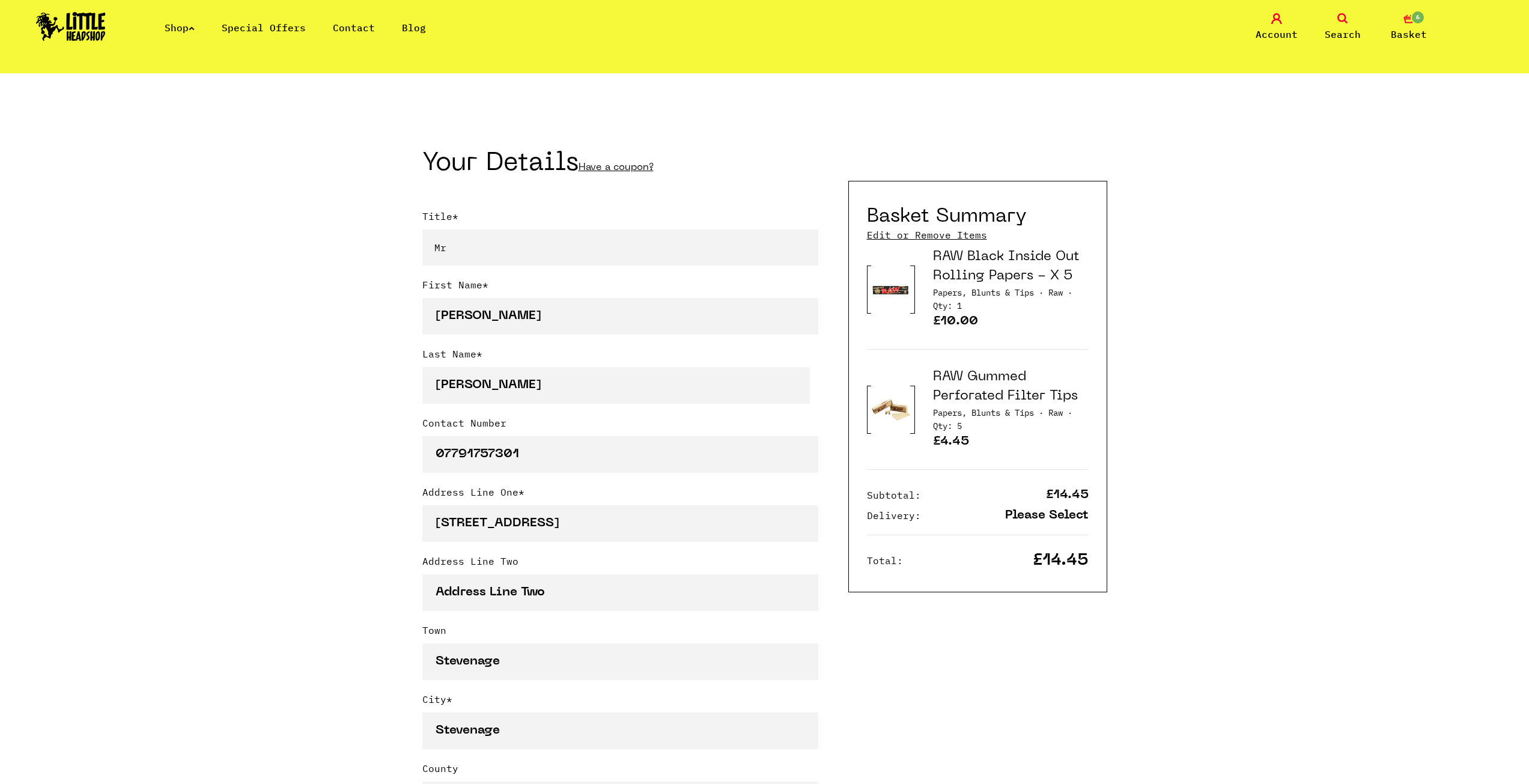
select select "826"
type input "SG1 4FT"
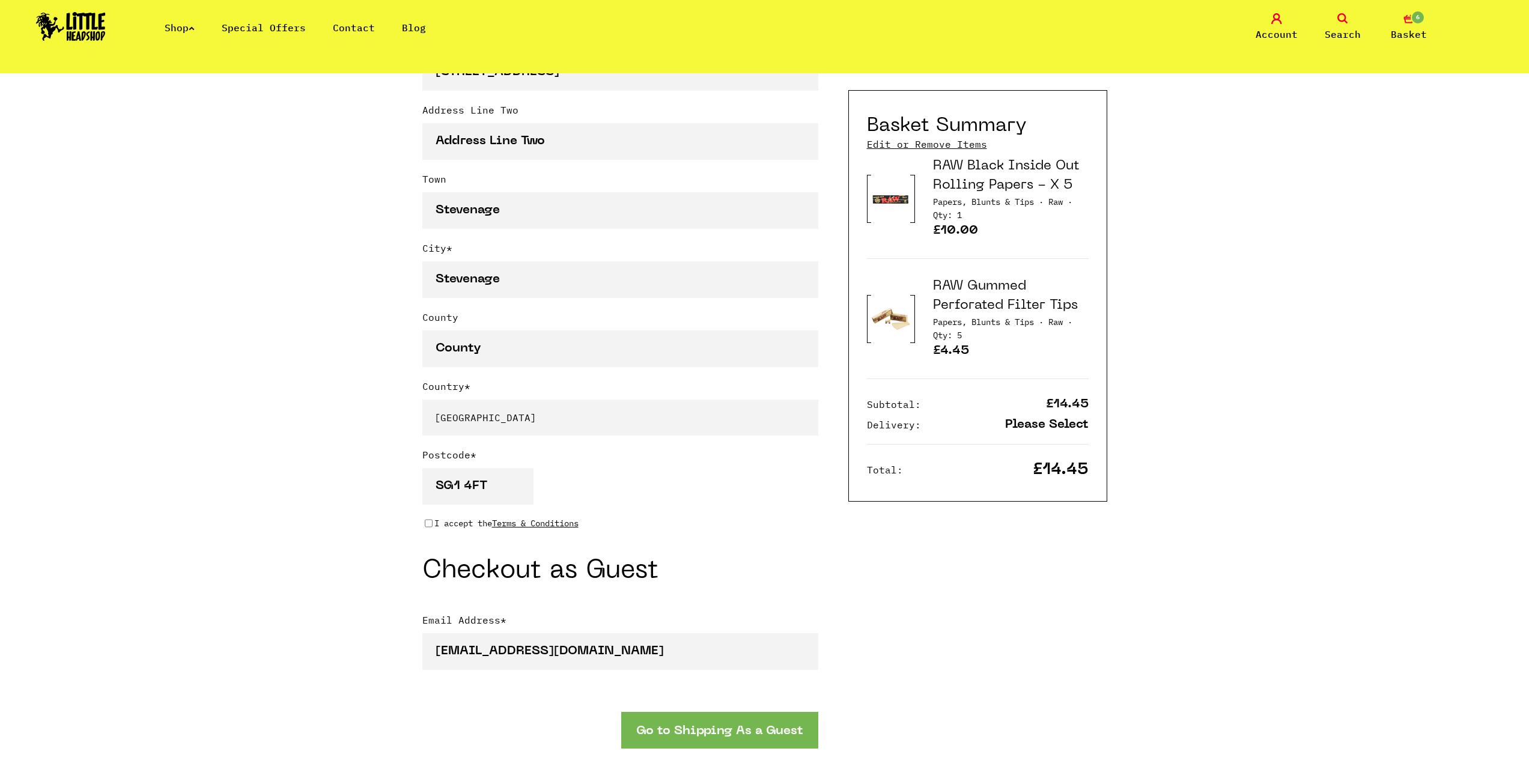
scroll to position [743, 0]
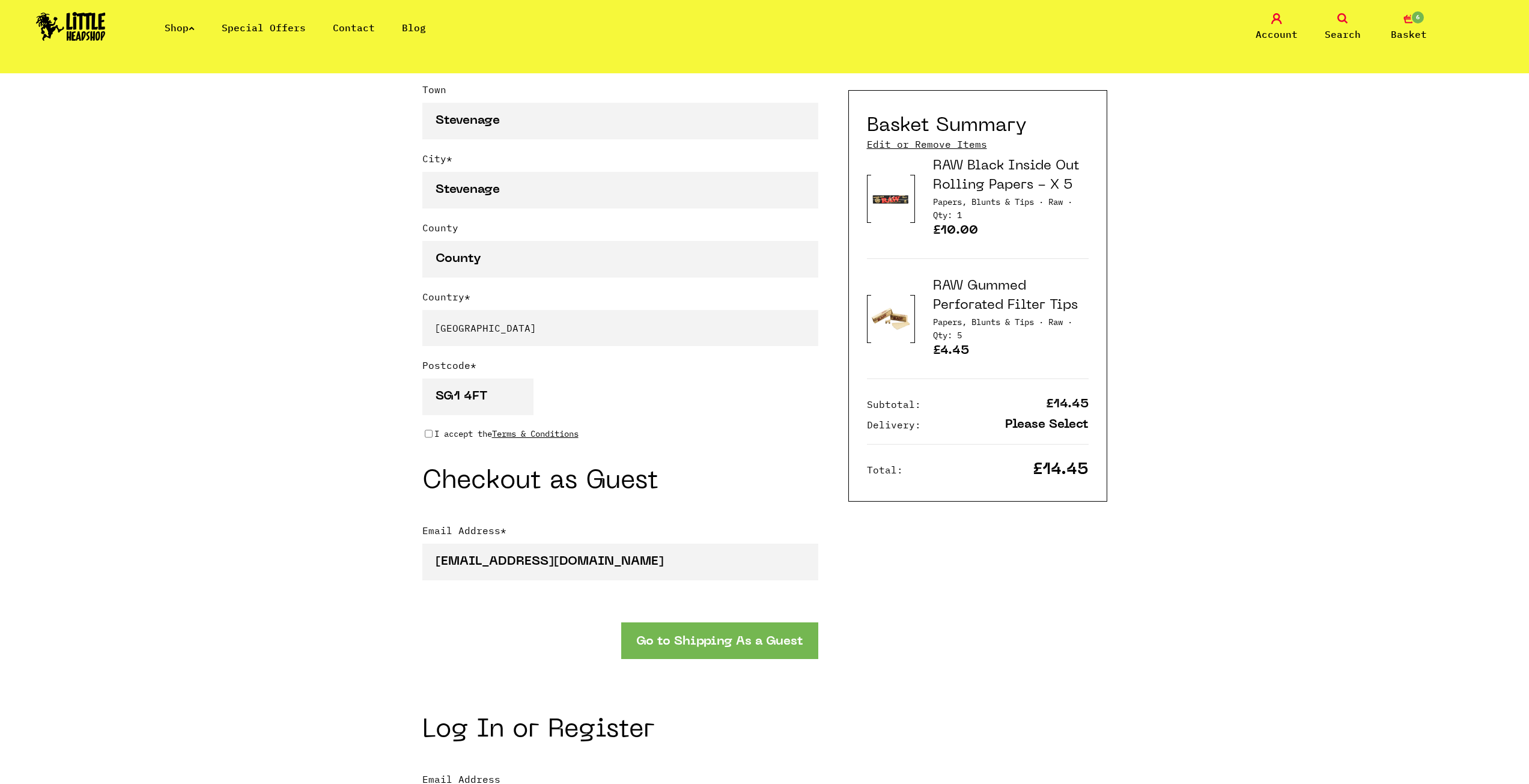
click at [426, 436] on input "I accept the Terms & Conditions" at bounding box center [428, 433] width 8 height 10
checkbox input "true"
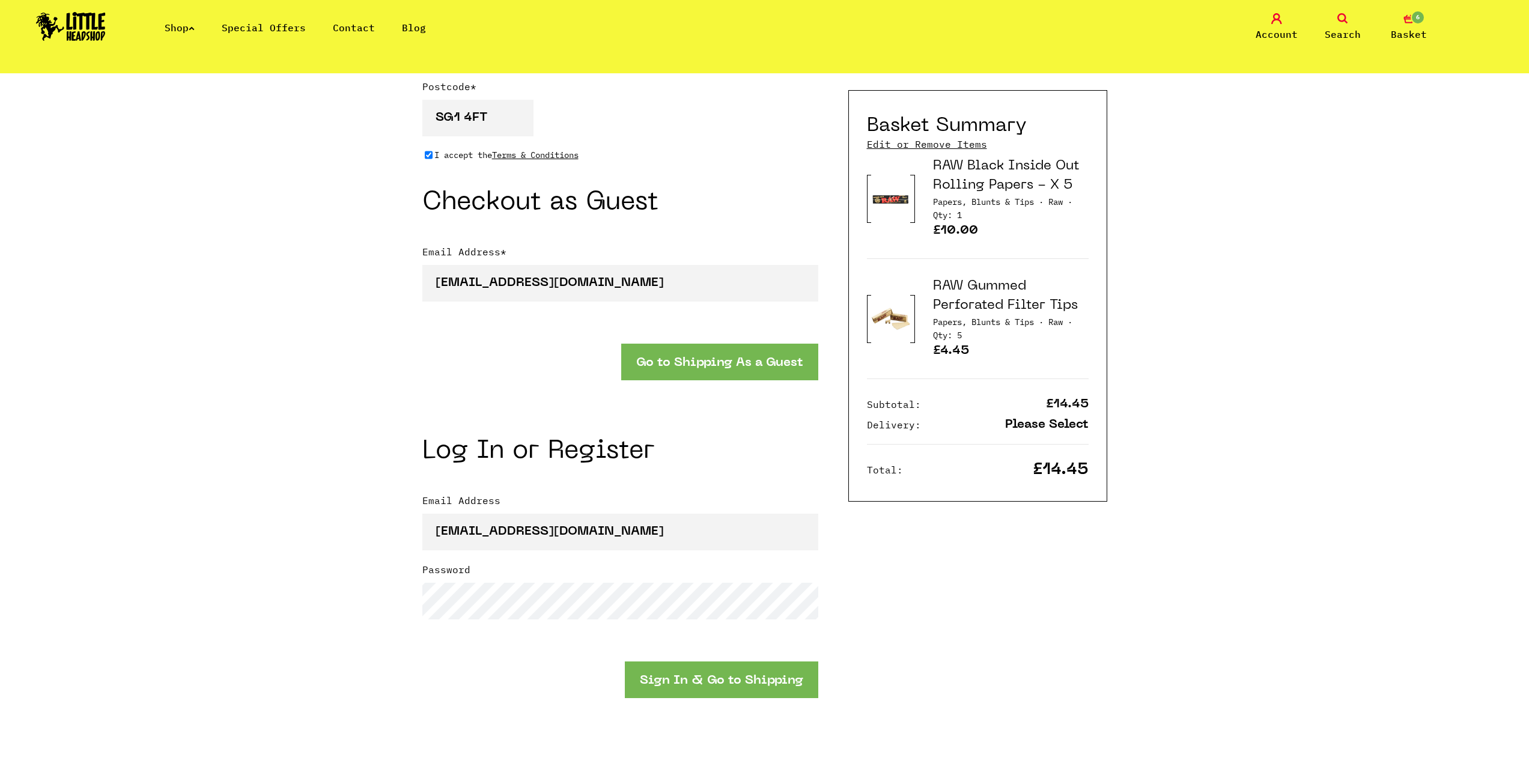
scroll to position [1044, 0]
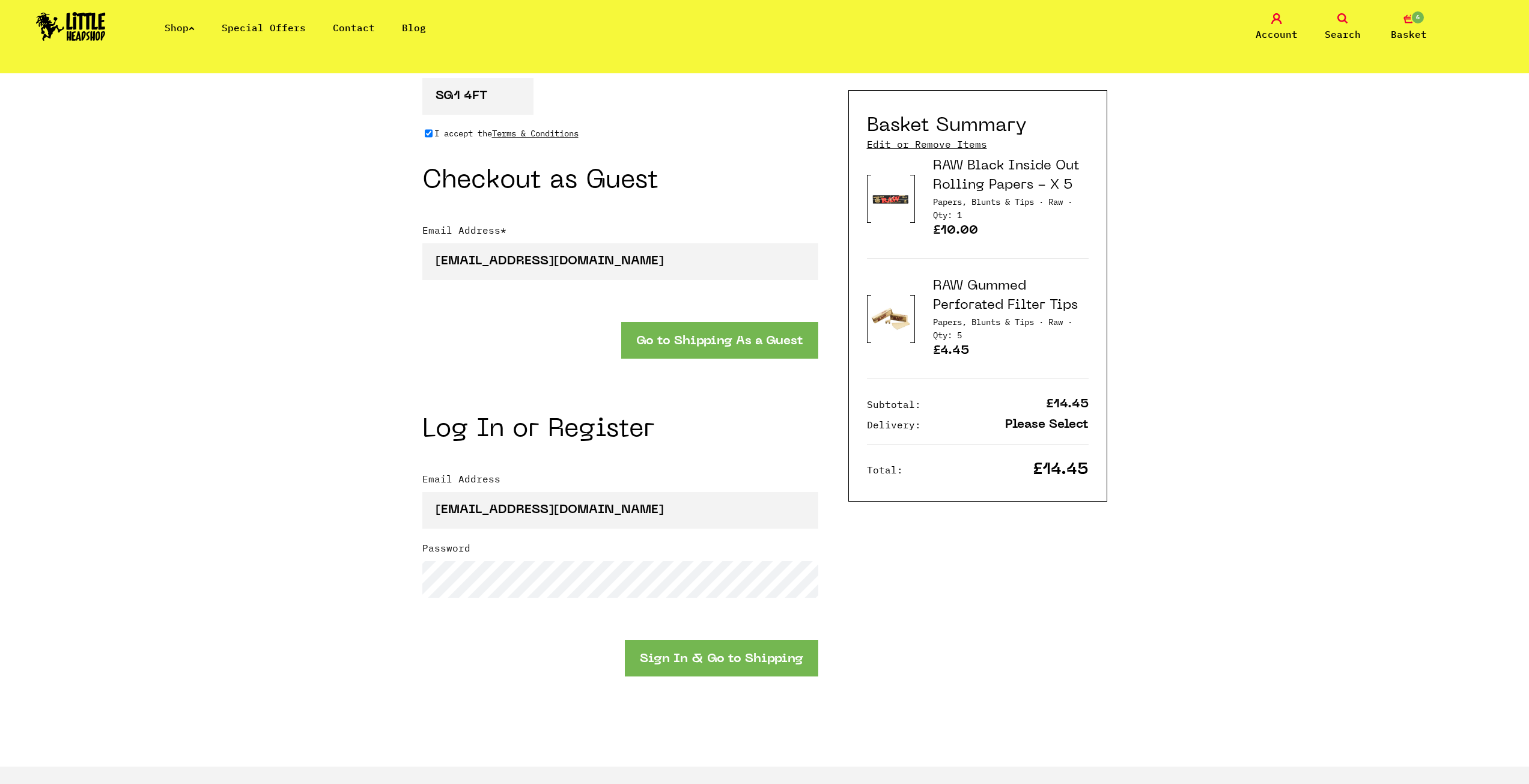
click at [710, 659] on button "Sign In & Go to Shipping" at bounding box center [721, 658] width 193 height 37
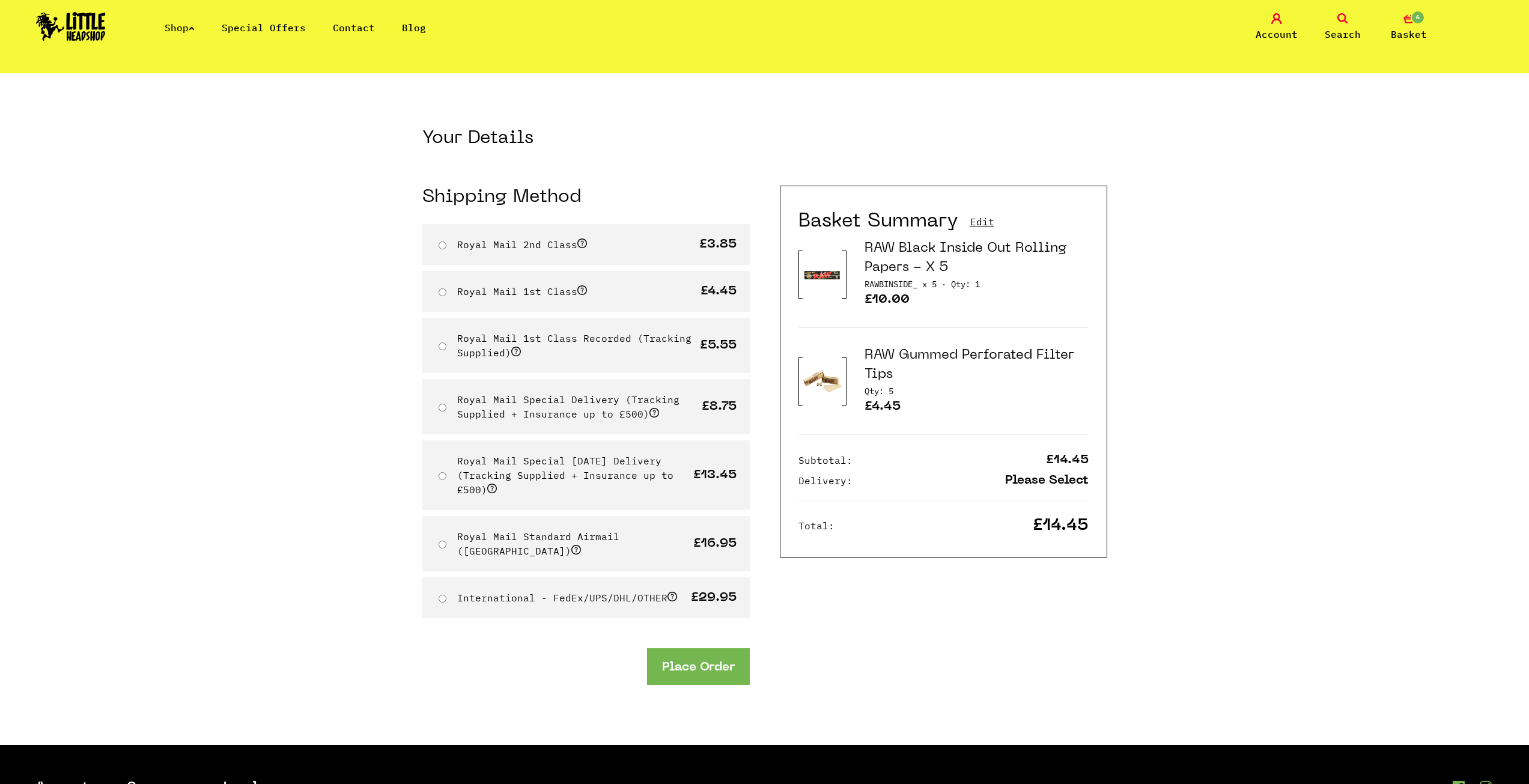
click at [445, 293] on input "Royal Mail 1st Class" at bounding box center [443, 292] width 8 height 8
radio input "true"
click at [699, 655] on button "Place Order" at bounding box center [698, 666] width 102 height 37
